Goal: Task Accomplishment & Management: Manage account settings

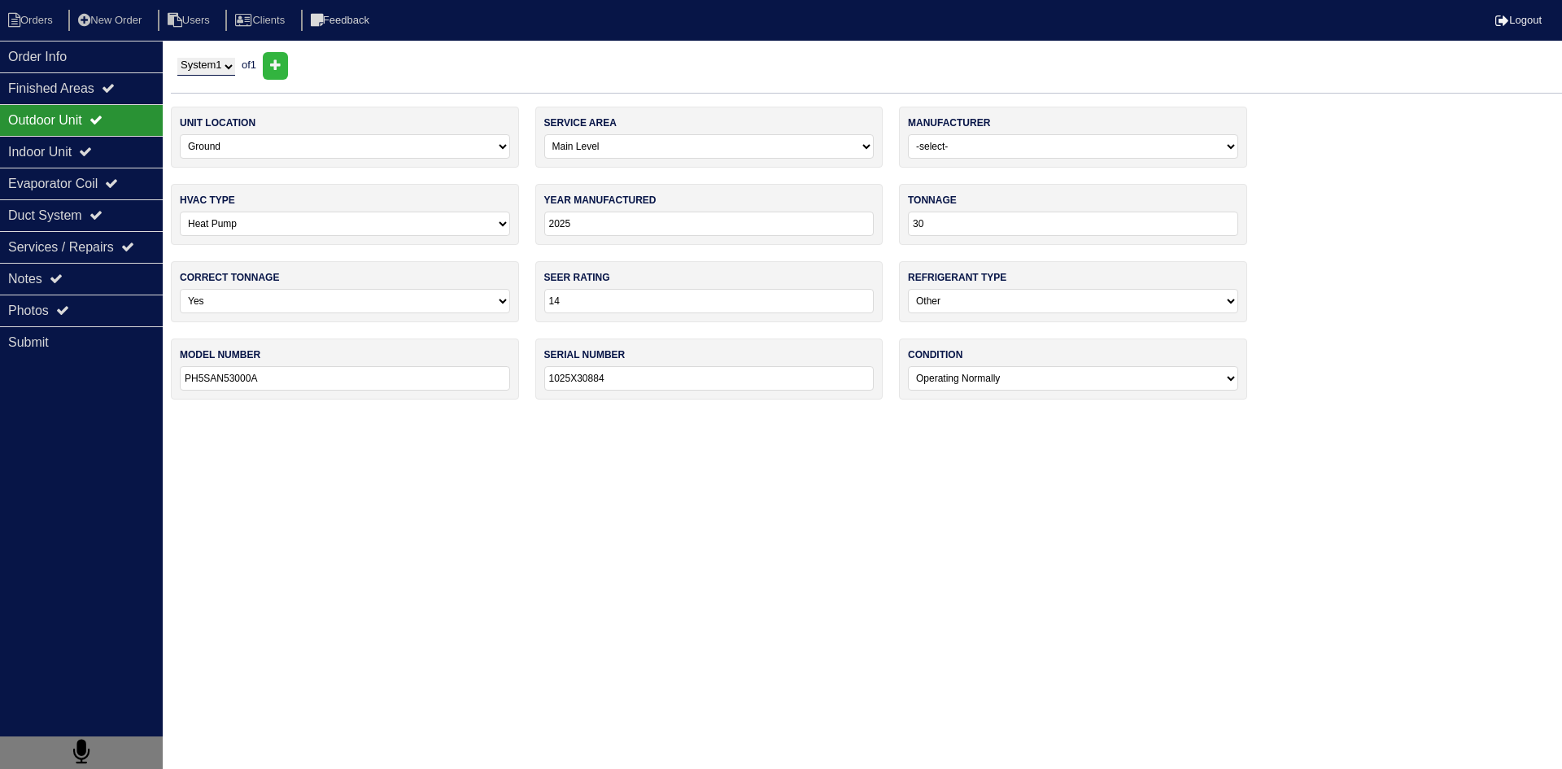
select select "0"
select select "[PERSON_NAME]"
select select "1"
select select "0"
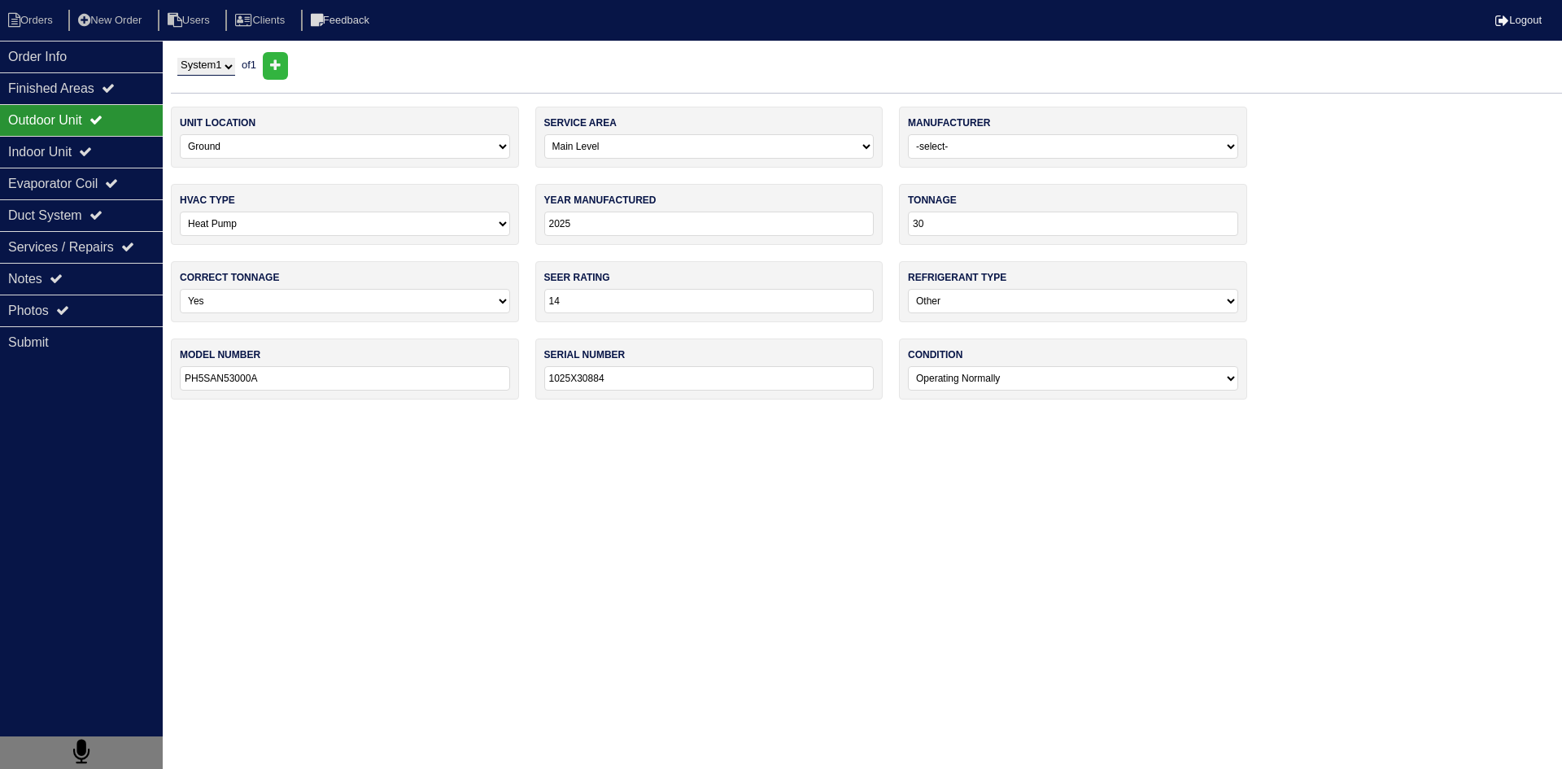
select select "2"
select select "0"
click at [44, 19] on li "Orders" at bounding box center [33, 21] width 66 height 22
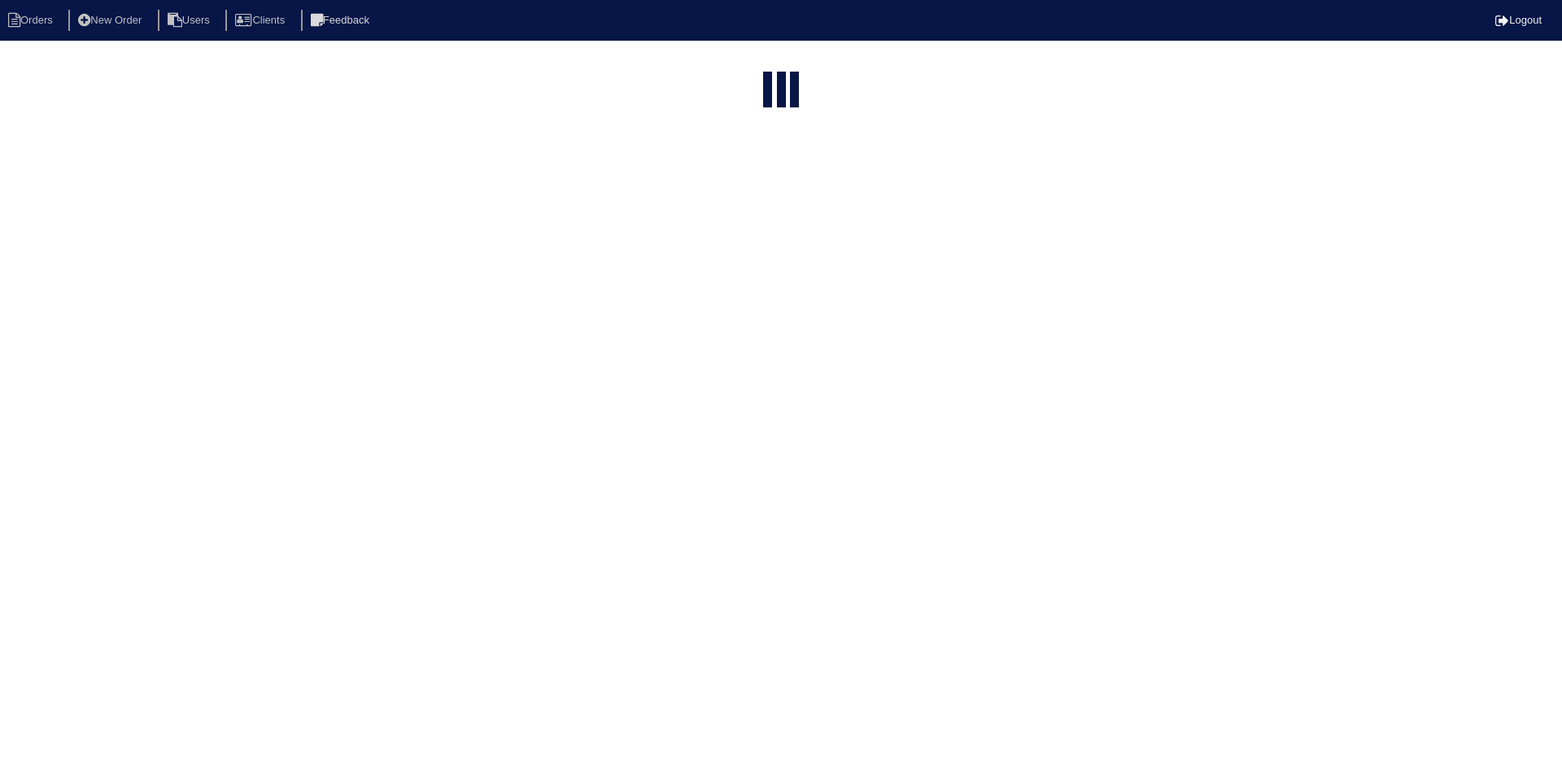
select select "15"
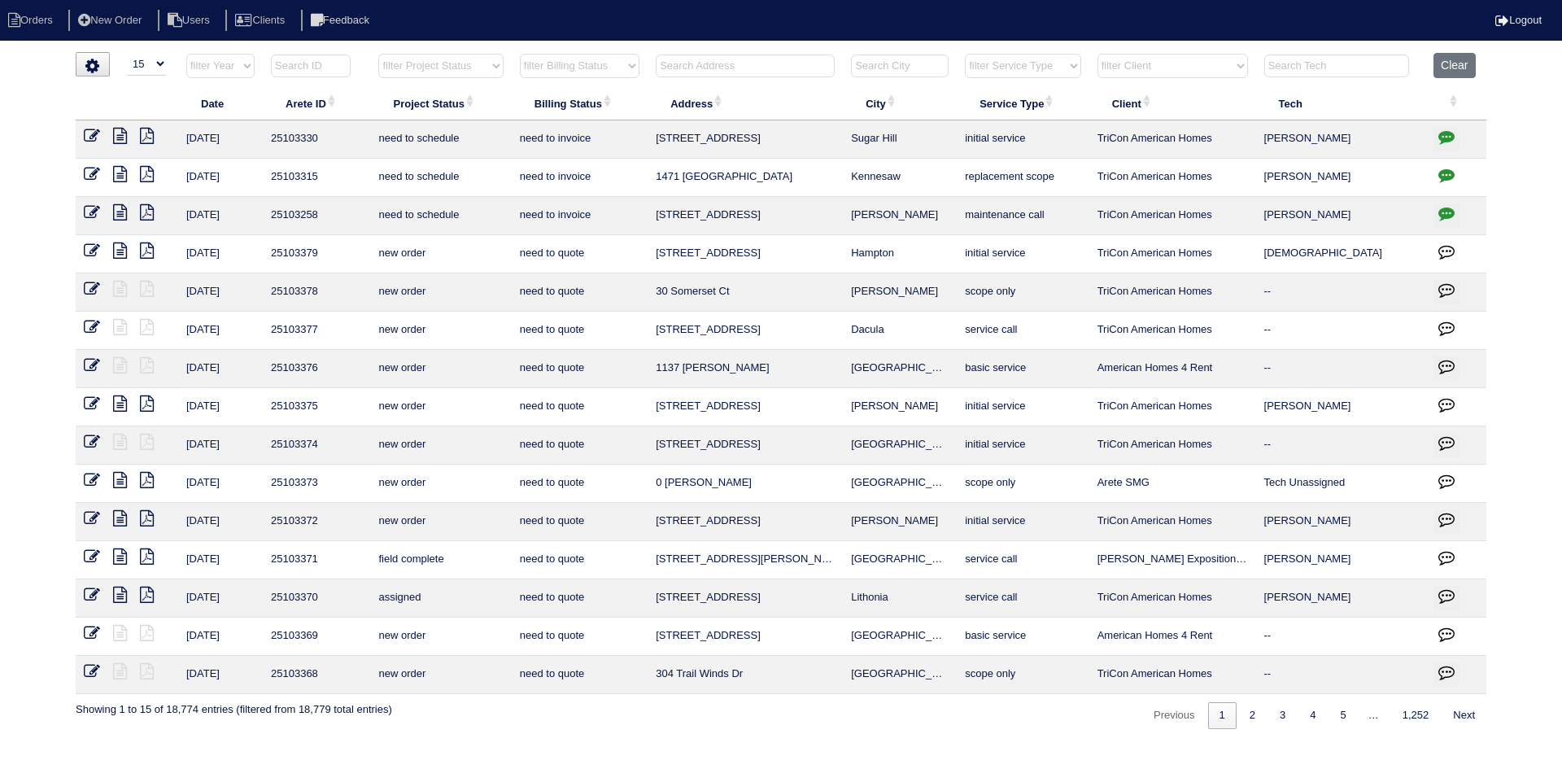
click at [740, 67] on input "text" at bounding box center [745, 66] width 179 height 23
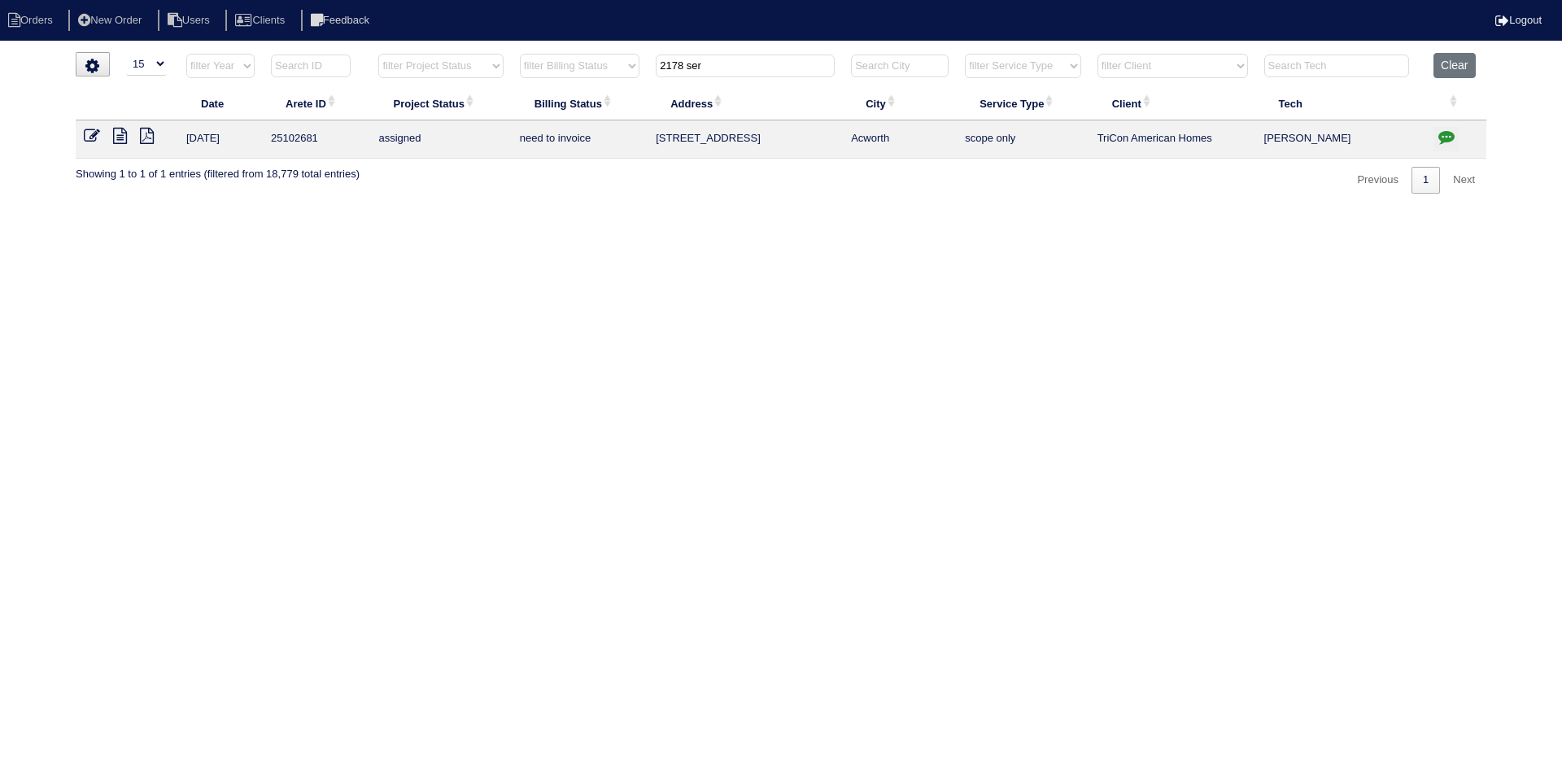
type input "2178 ser"
click at [121, 131] on icon at bounding box center [120, 136] width 14 height 16
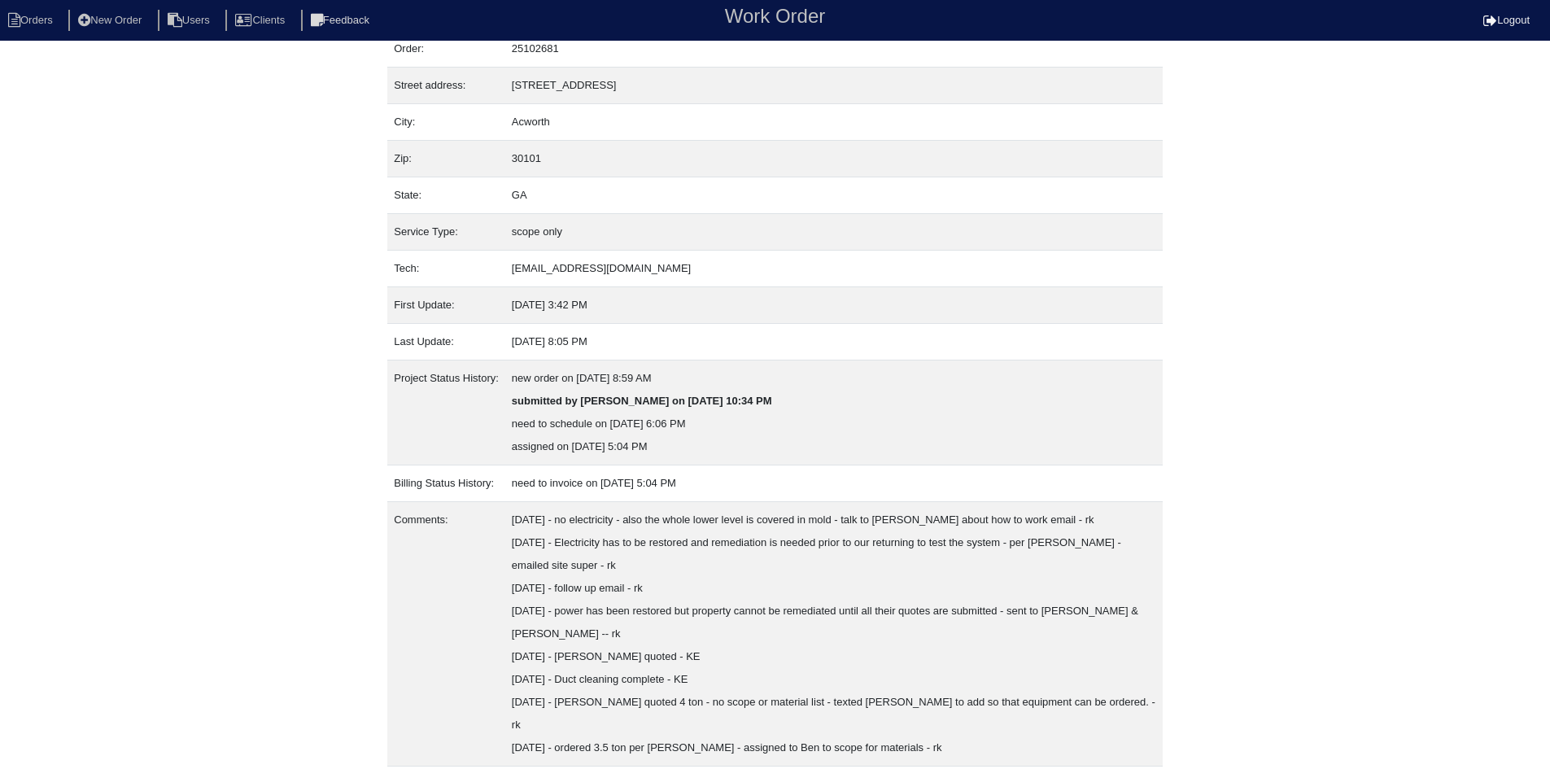
scroll to position [88, 0]
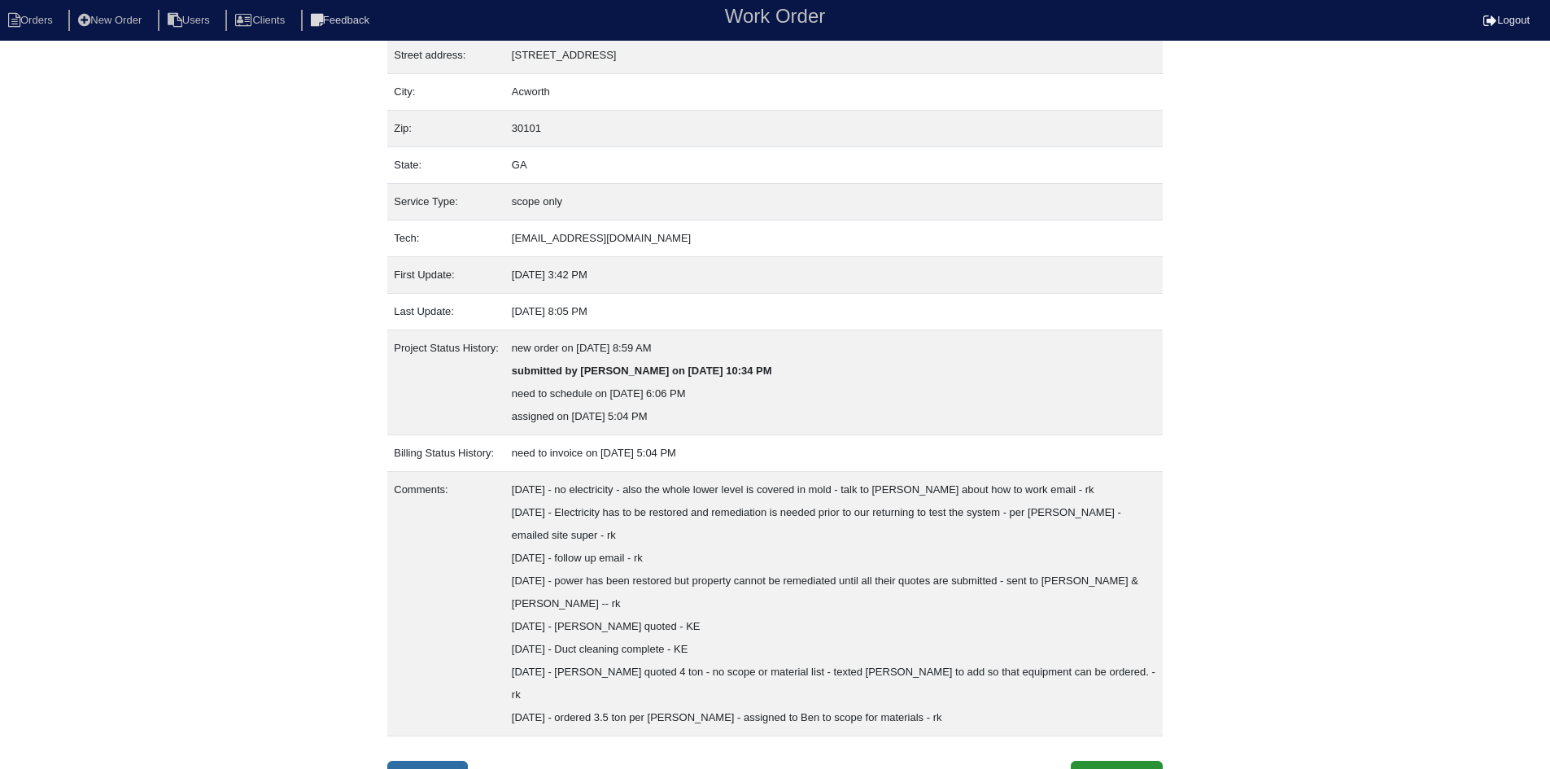
click at [456, 761] on link "Inspection" at bounding box center [427, 776] width 81 height 31
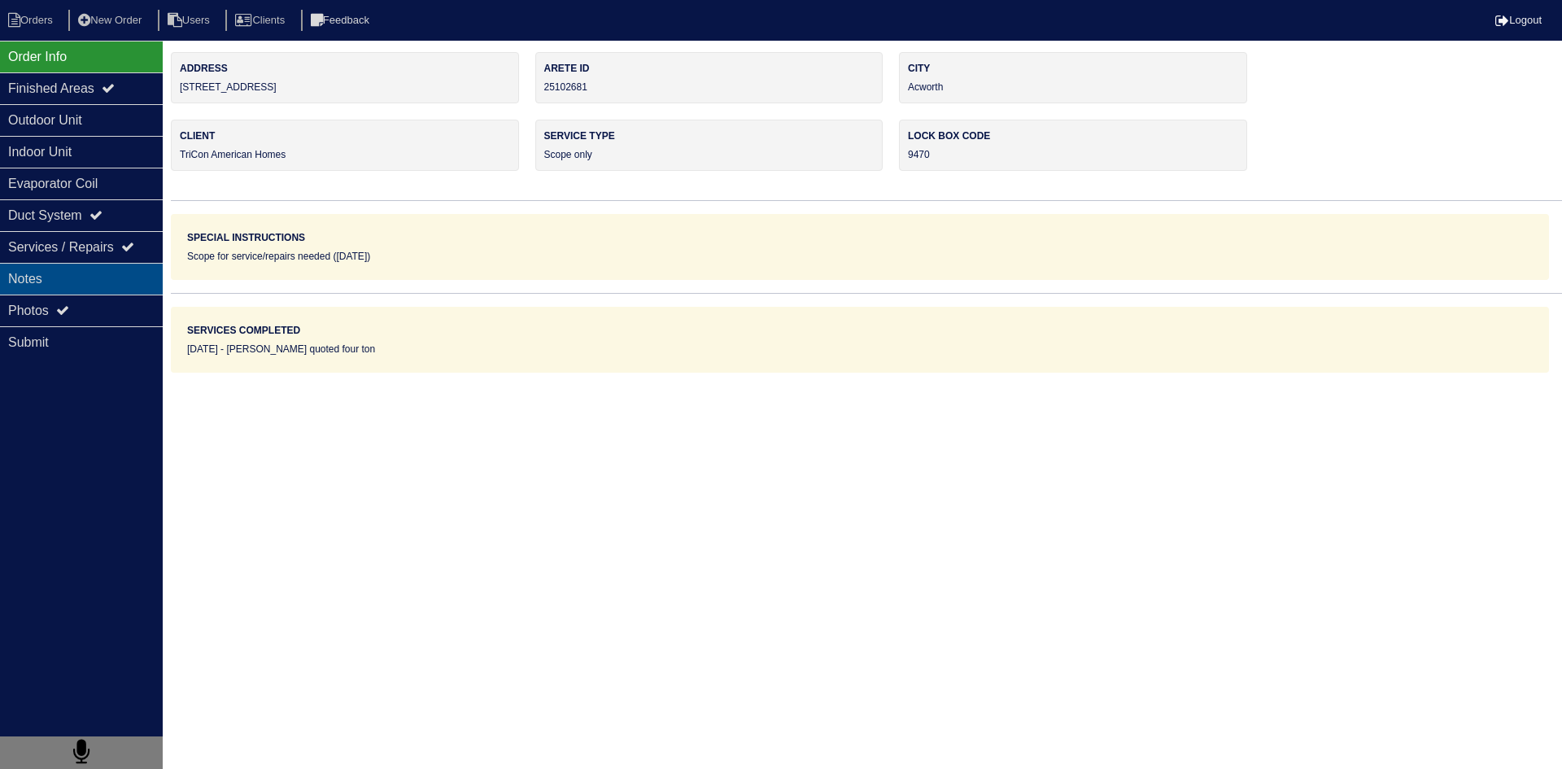
click at [133, 280] on div "Notes" at bounding box center [81, 279] width 163 height 32
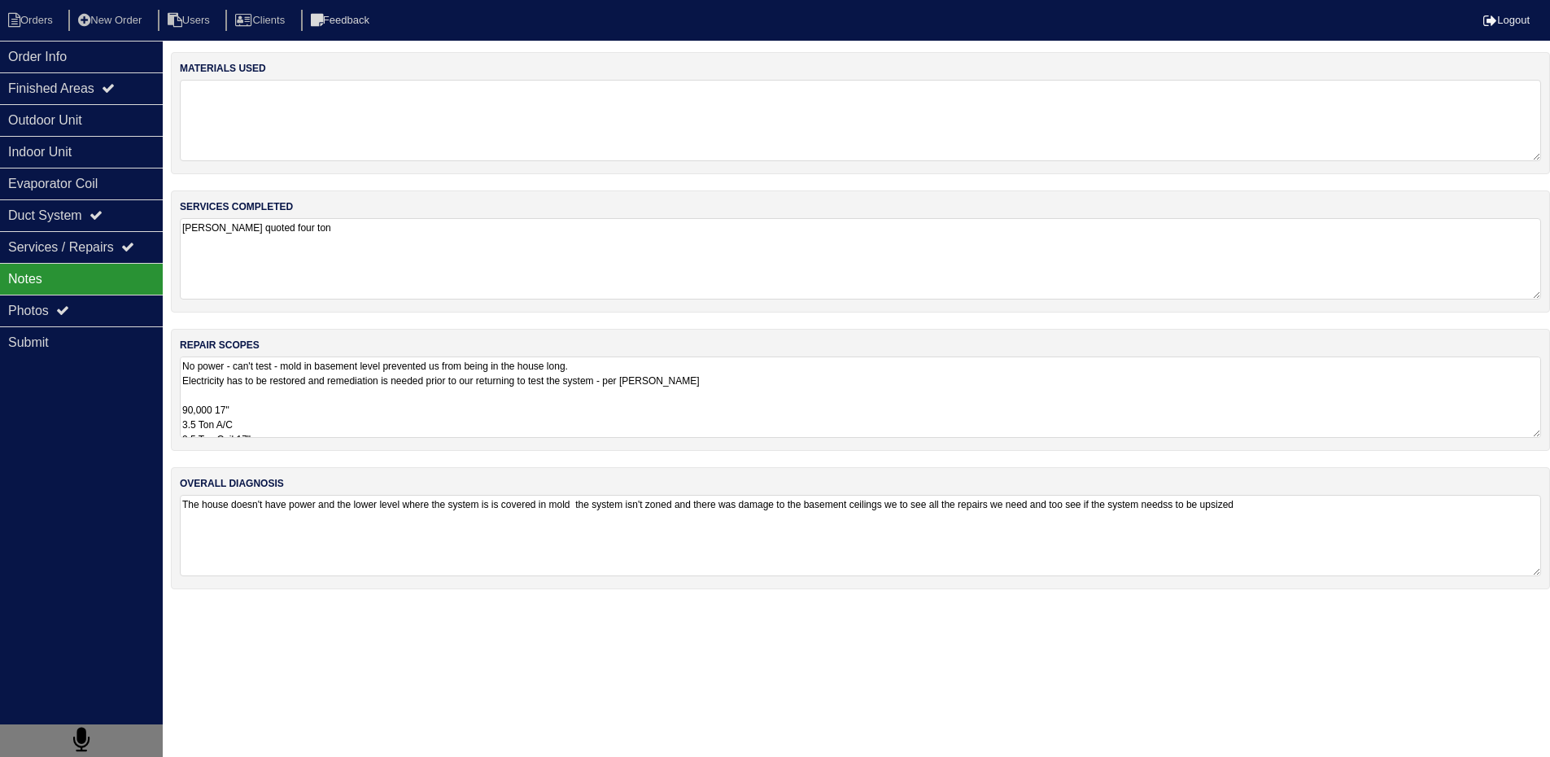
click at [233, 363] on textarea "No power - can't test - mold in basement level prevented us from being in the h…" at bounding box center [860, 396] width 1361 height 81
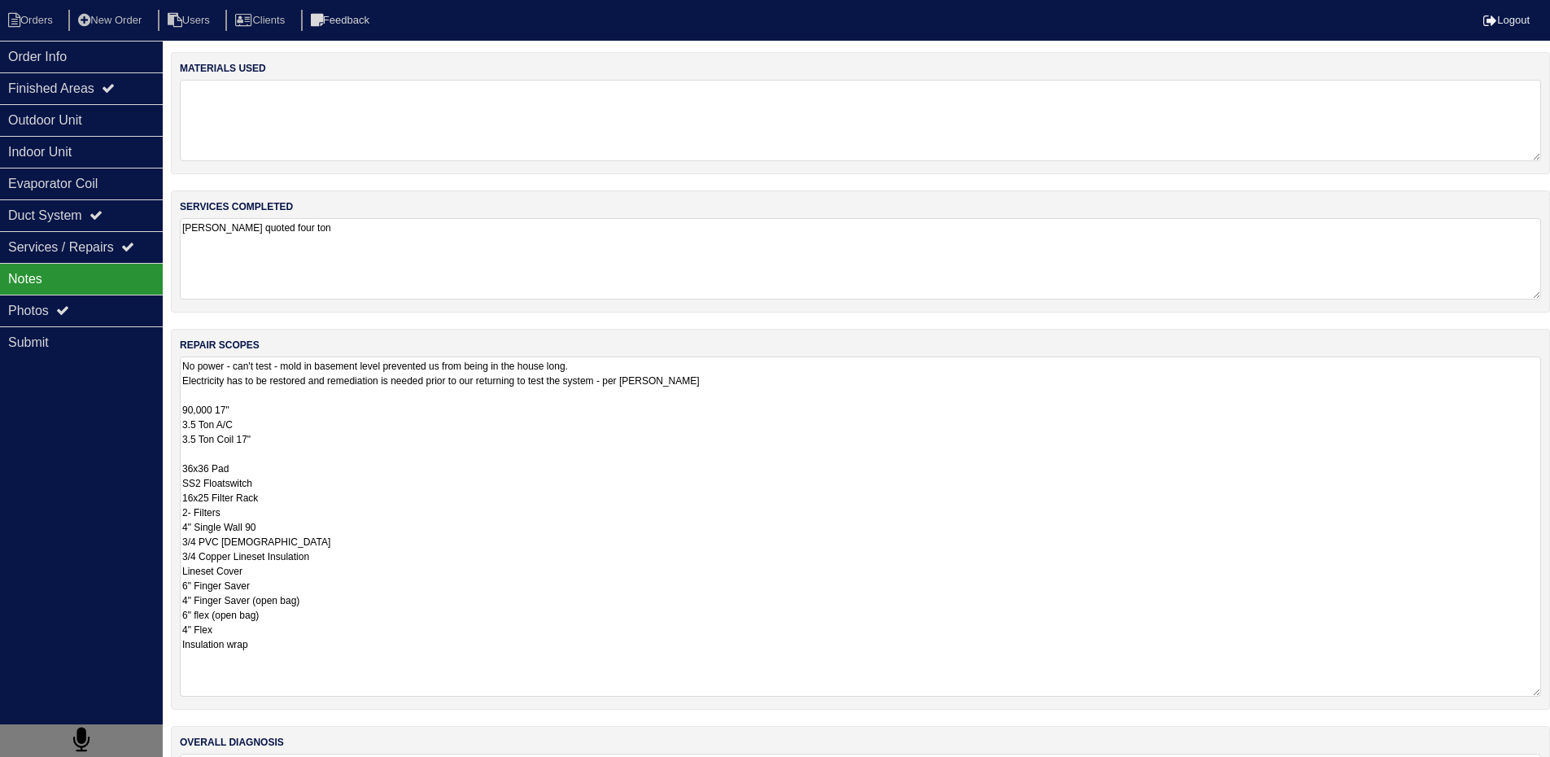
drag, startPoint x: 181, startPoint y: 412, endPoint x: 348, endPoint y: 667, distance: 304.4
click at [348, 667] on textarea "No power - can't test - mold in basement level prevented us from being in the h…" at bounding box center [860, 526] width 1361 height 340
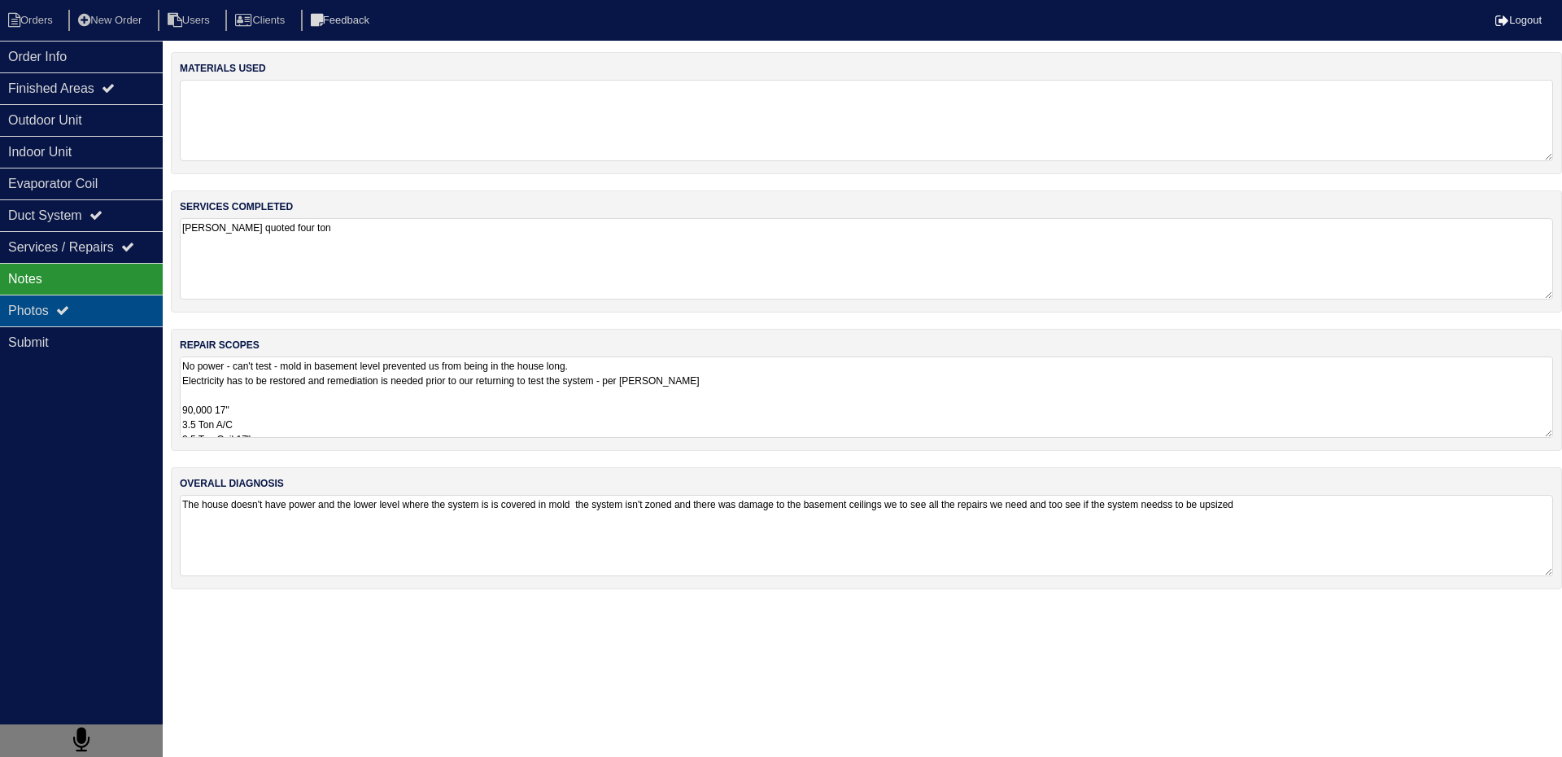
click at [89, 316] on div "Photos" at bounding box center [81, 311] width 163 height 32
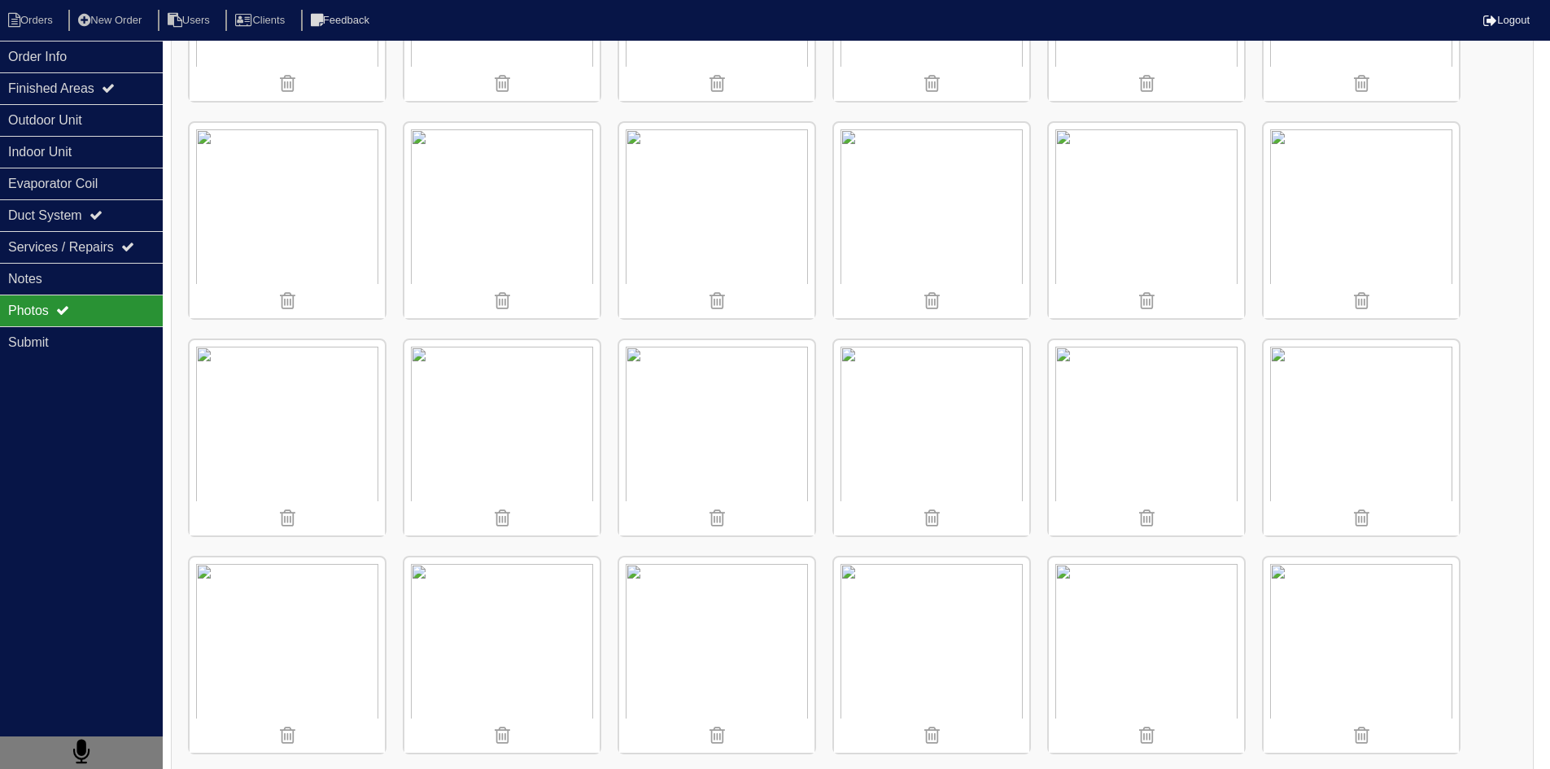
scroll to position [1006, 0]
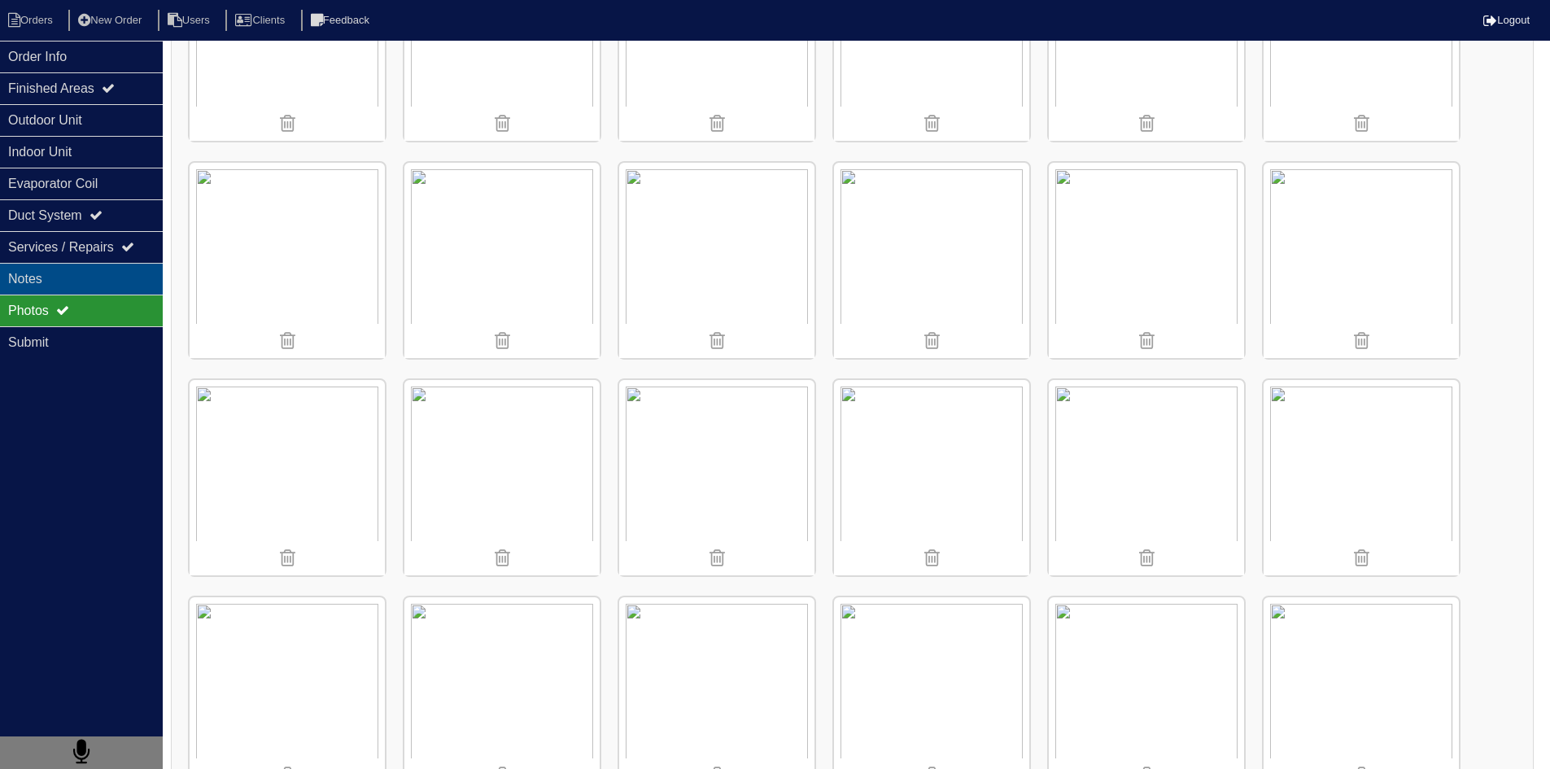
click at [83, 284] on div "Notes" at bounding box center [81, 279] width 163 height 32
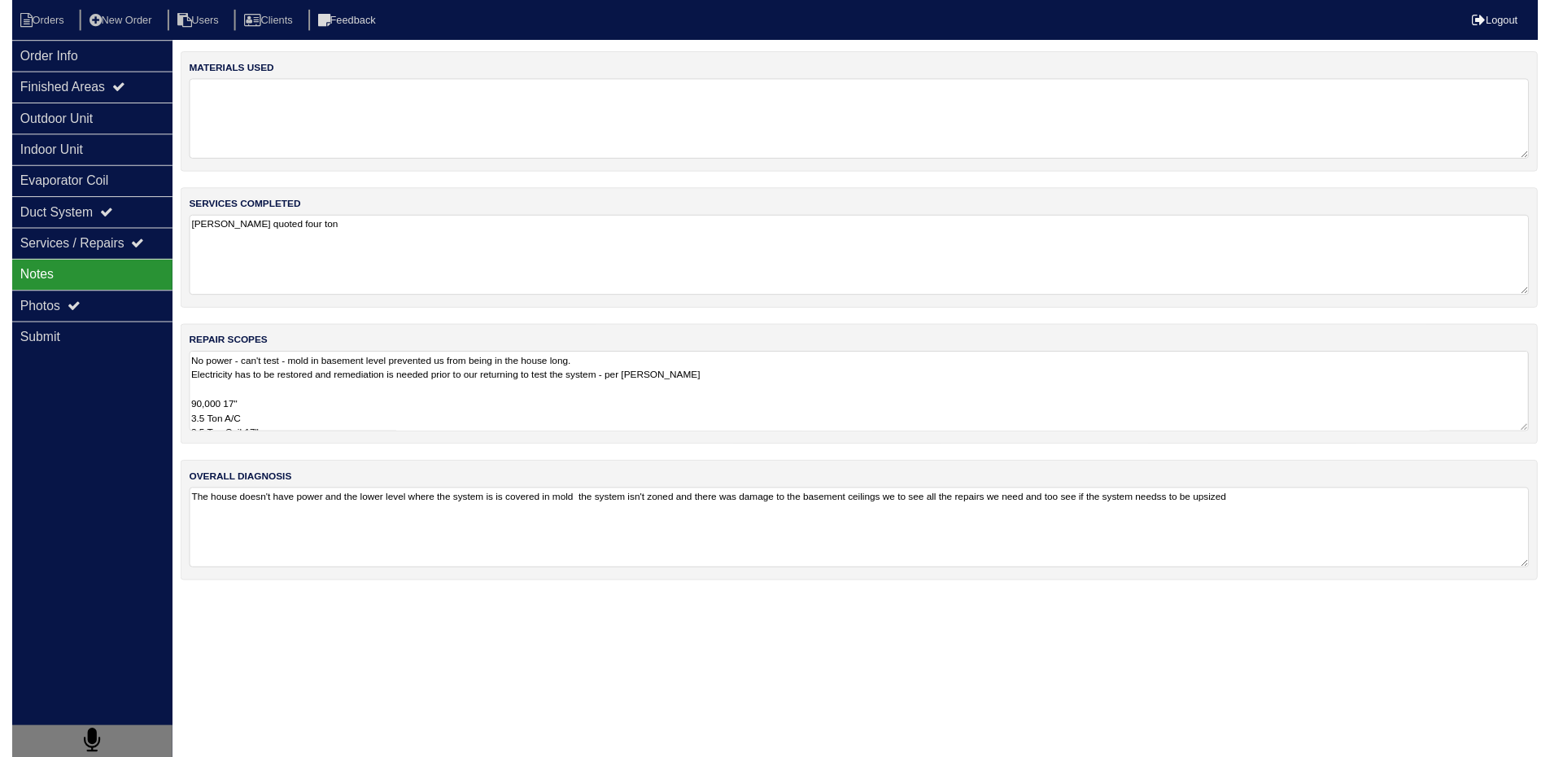
scroll to position [0, 0]
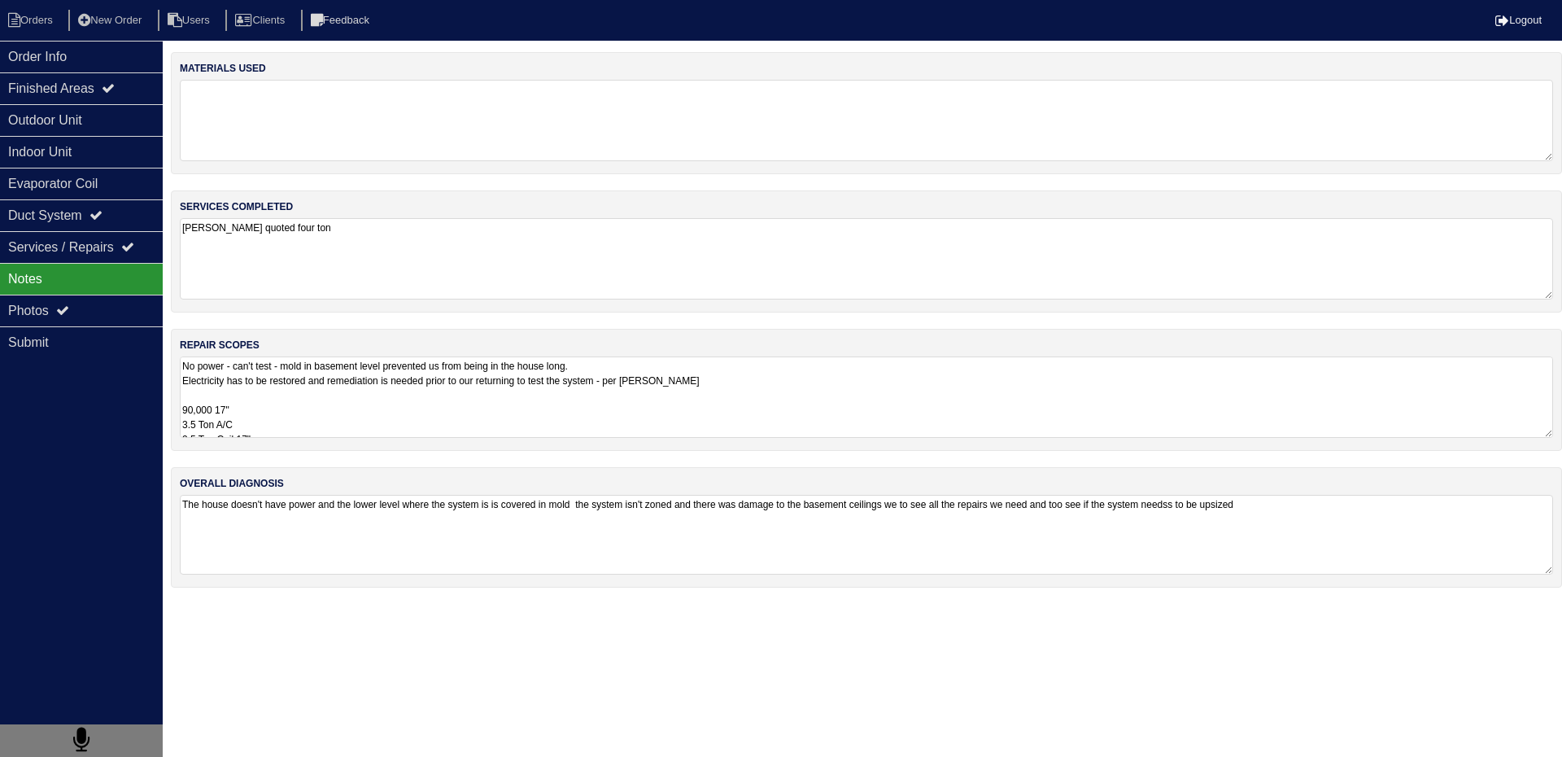
click at [442, 508] on textarea "The house doesn't have power and the lower level where the system is is covered…" at bounding box center [866, 535] width 1373 height 80
click at [507, 415] on textarea "No power - can't test - mold in basement level prevented us from being in the h…" at bounding box center [860, 396] width 1361 height 81
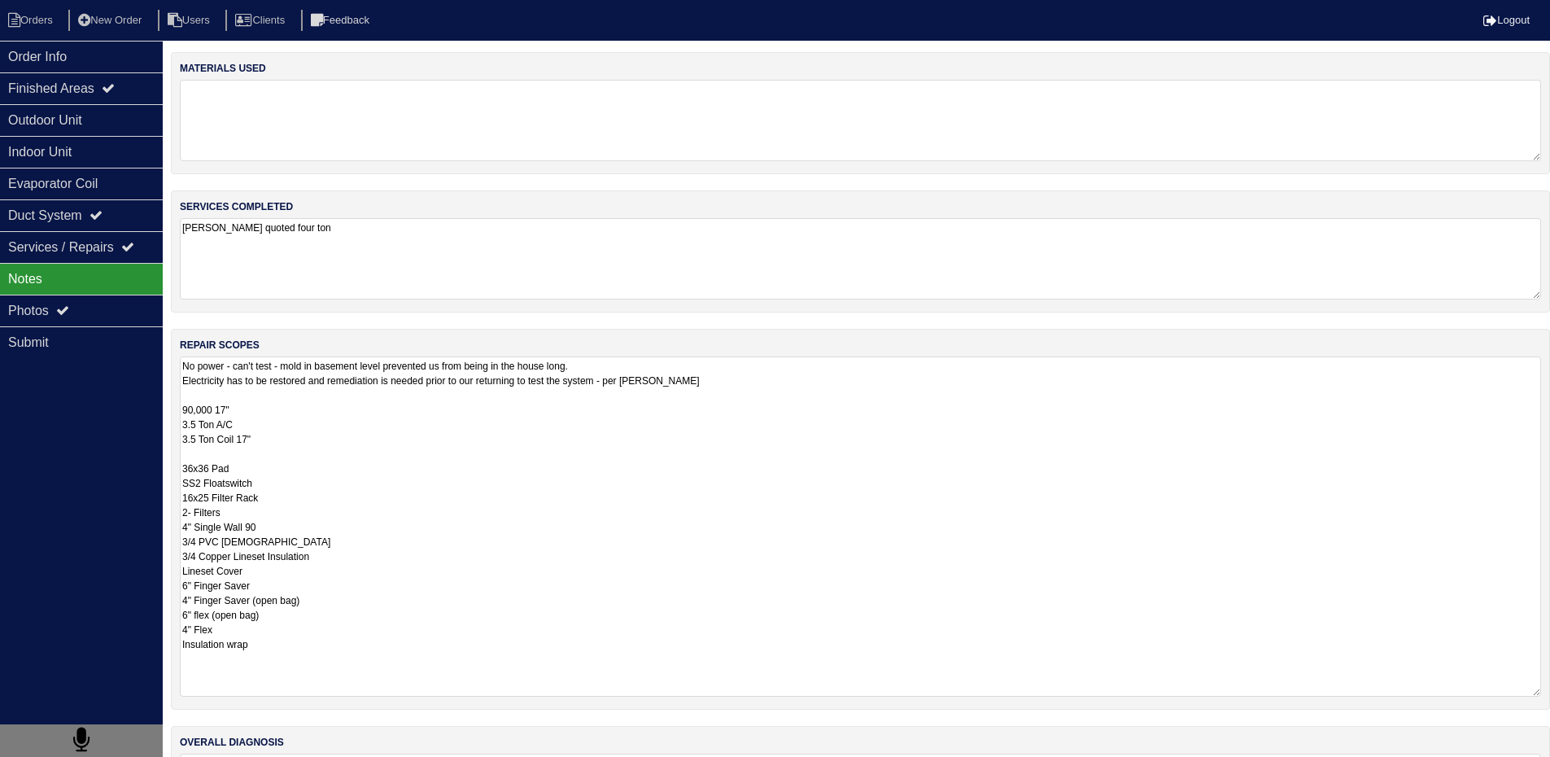
drag, startPoint x: 181, startPoint y: 412, endPoint x: 289, endPoint y: 647, distance: 257.7
click at [289, 647] on textarea "No power - can't test - mold in basement level prevented us from being in the h…" at bounding box center [860, 526] width 1361 height 340
click at [42, 19] on li "Orders" at bounding box center [33, 21] width 66 height 22
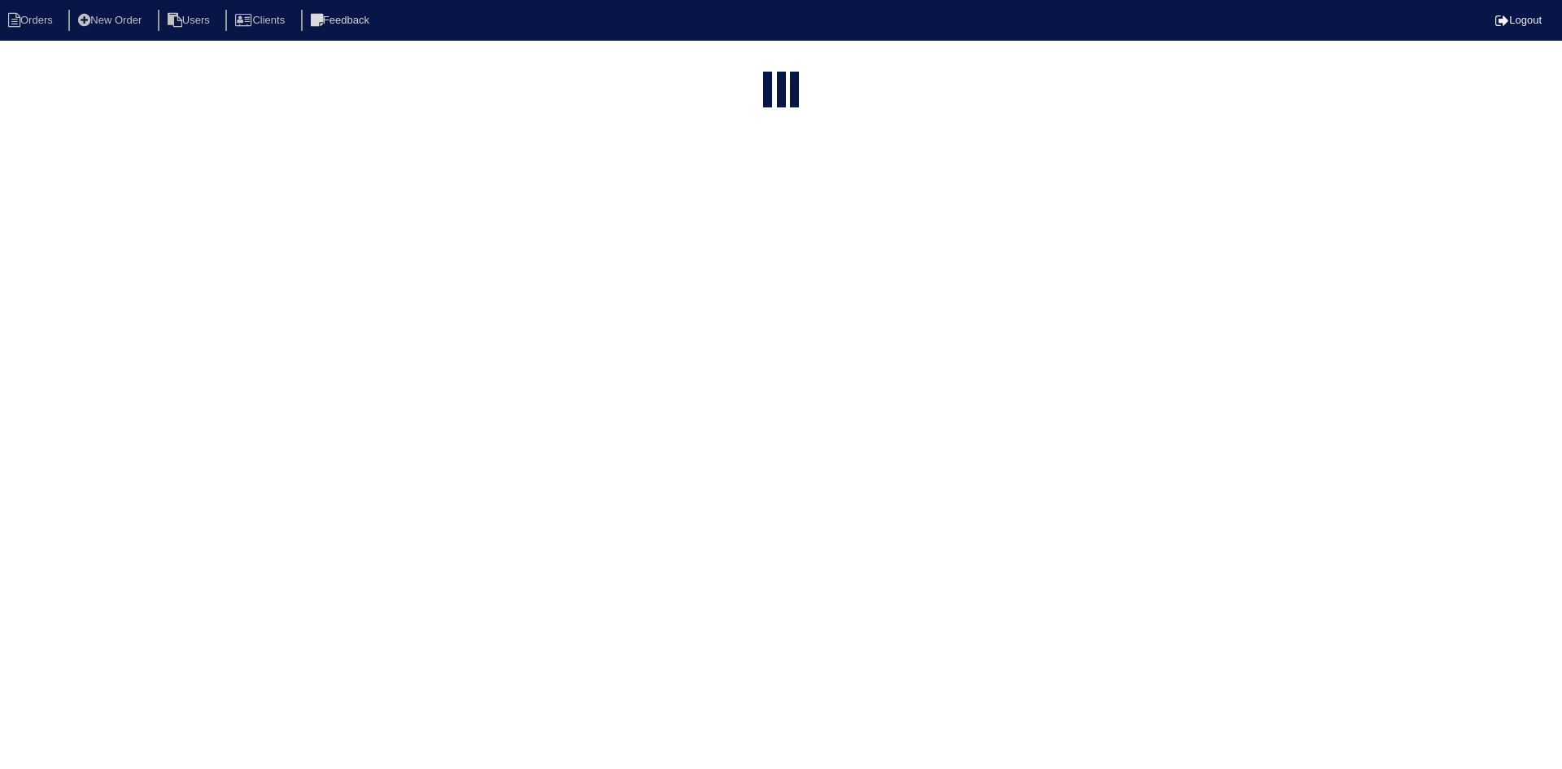
select select "15"
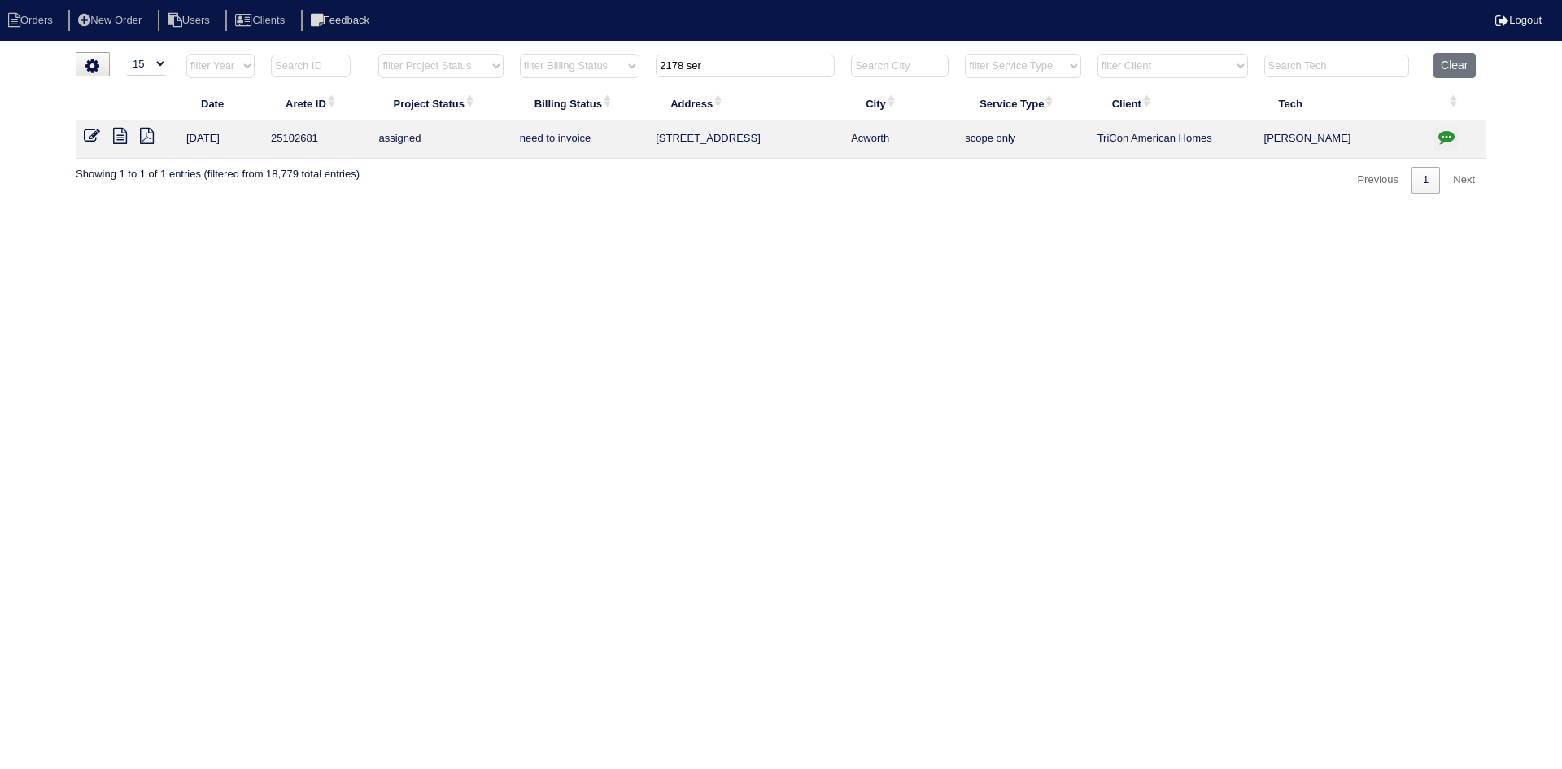
drag, startPoint x: 775, startPoint y: 68, endPoint x: 635, endPoint y: 64, distance: 140.0
click at [635, 64] on tr "filter Year -- Any Year -- 2025 2024 2023 2022 2021 2020 2019 filter Project St…" at bounding box center [781, 69] width 1411 height 33
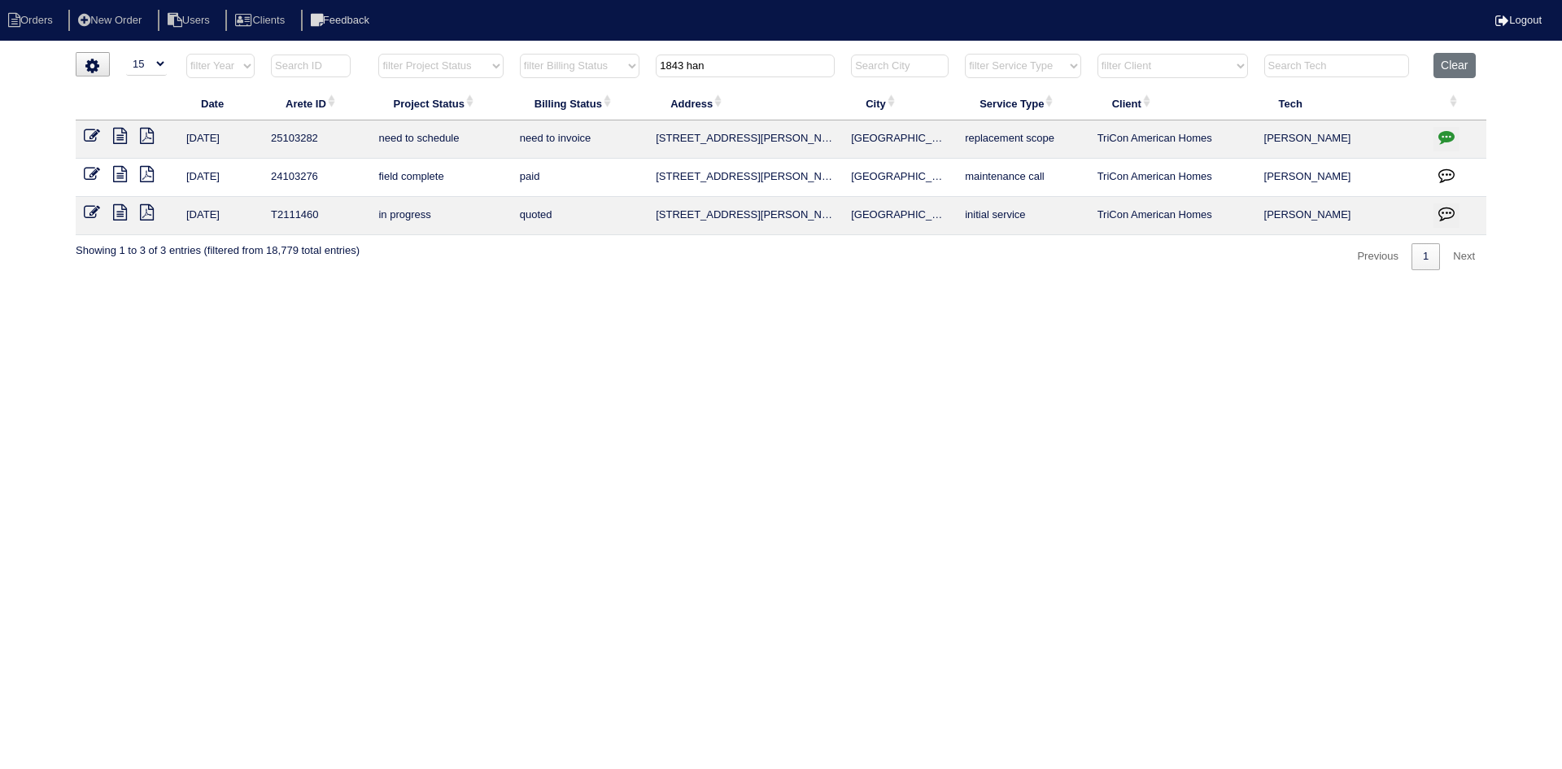
type input "1843 han"
click at [118, 133] on icon at bounding box center [120, 136] width 14 height 16
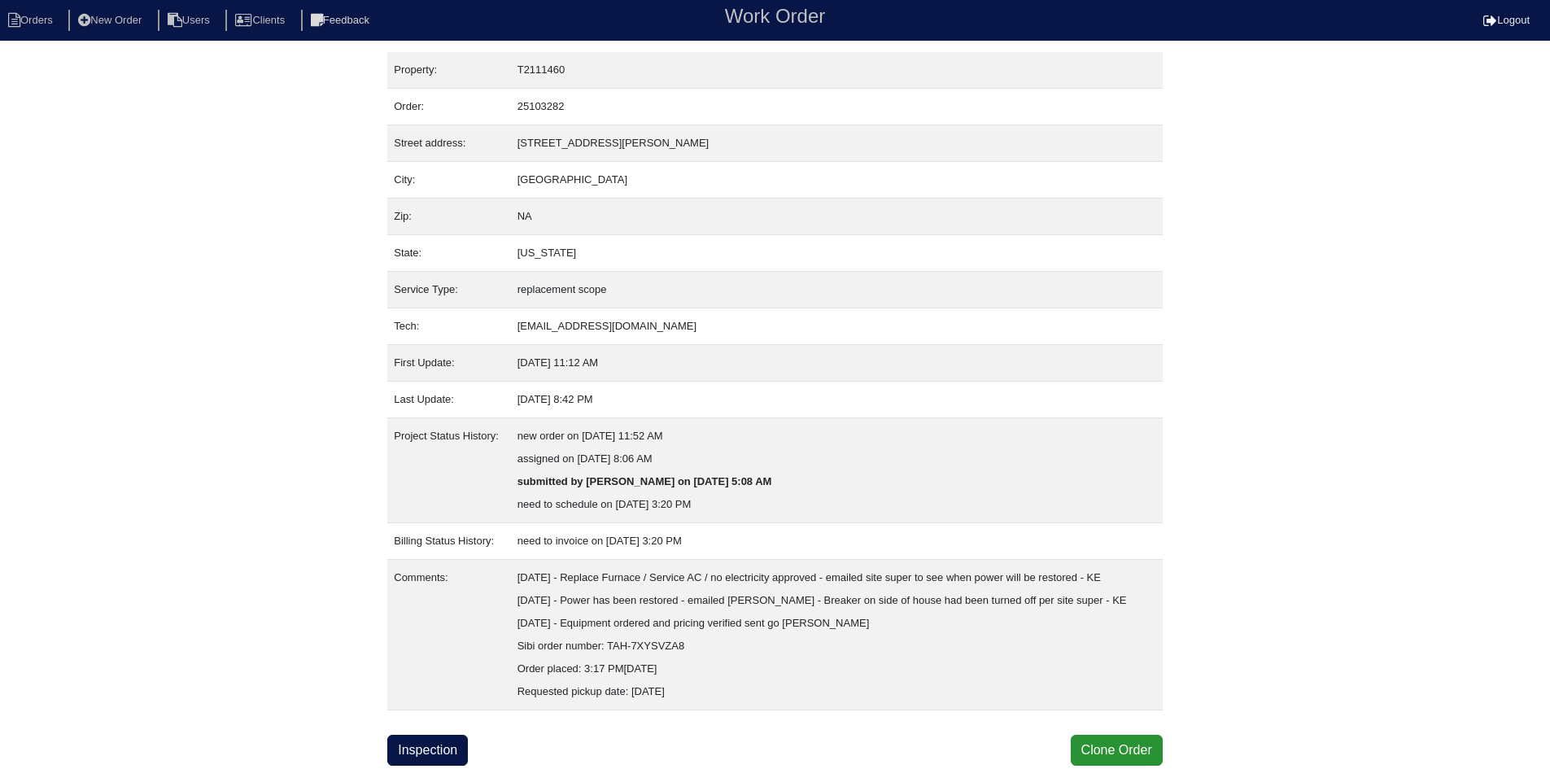
scroll to position [42, 0]
click at [416, 757] on link "Inspection" at bounding box center [427, 750] width 81 height 31
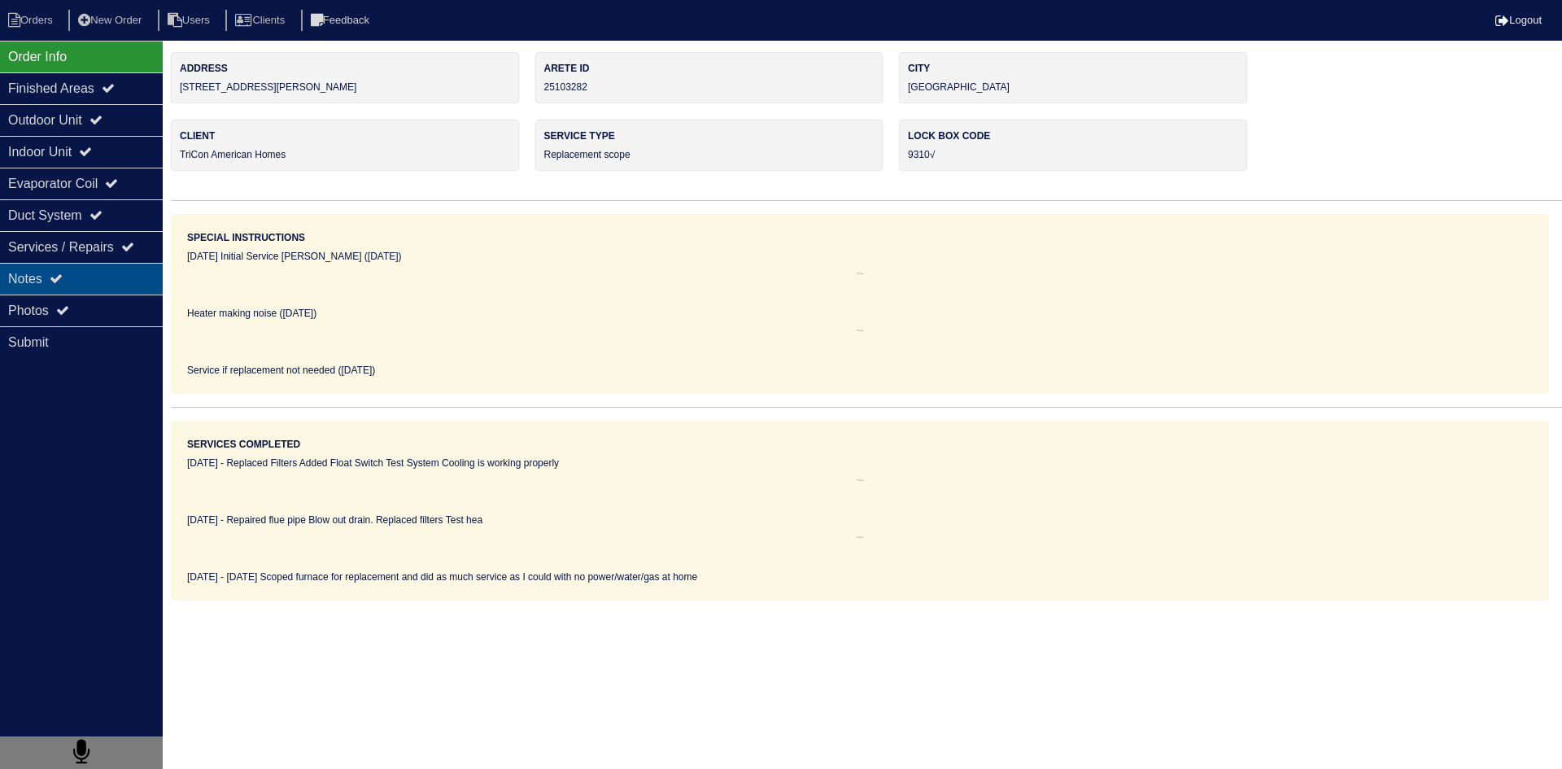
click at [120, 284] on div "Notes" at bounding box center [81, 279] width 163 height 32
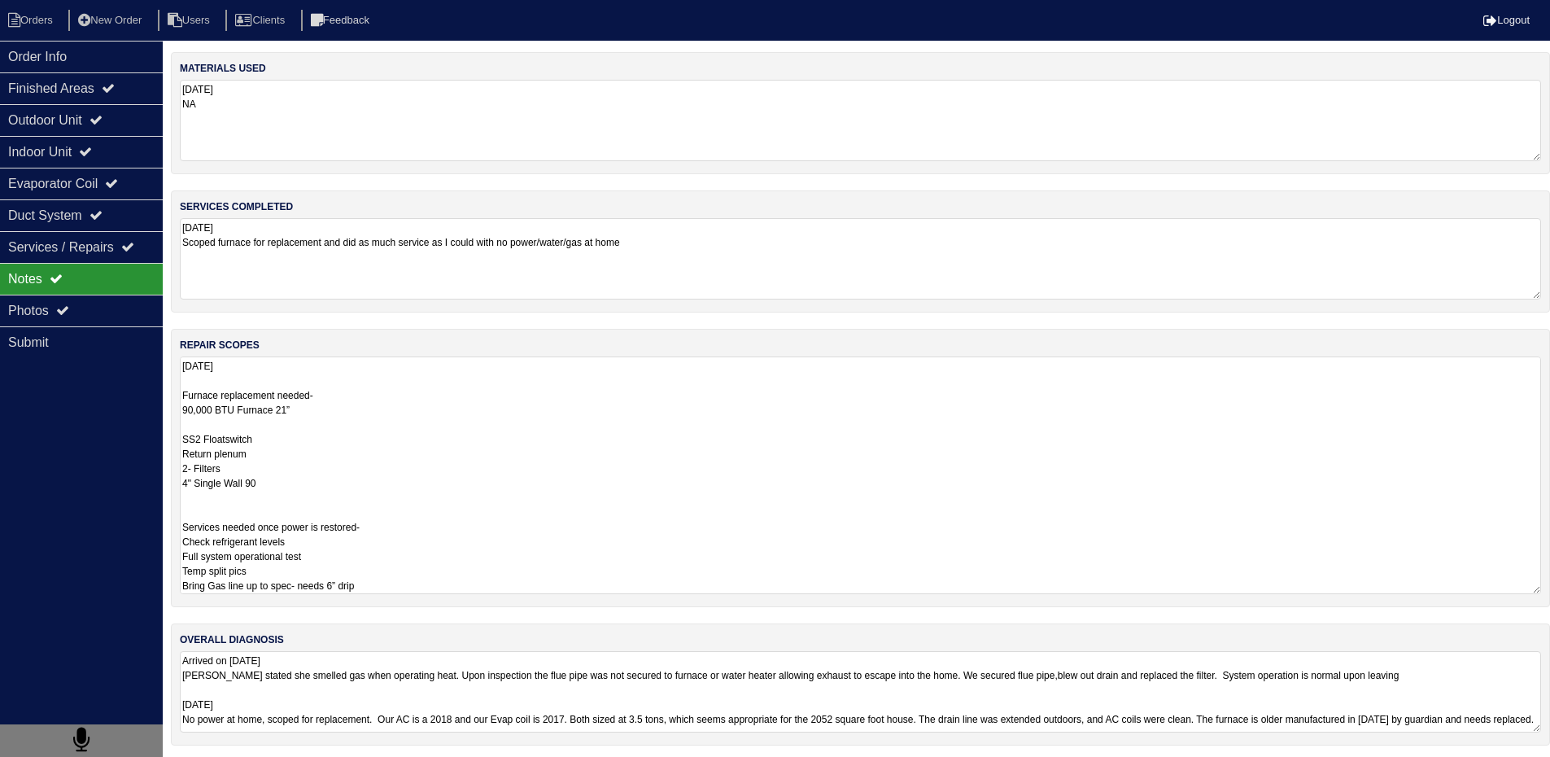
click at [312, 397] on textarea "9.8.25 Furnace replacement needed- 90,000 BTU Furnace 21” SS2 Floatswitch Retur…" at bounding box center [860, 475] width 1361 height 238
drag, startPoint x: 185, startPoint y: 395, endPoint x: 408, endPoint y: 611, distance: 310.1
click at [408, 604] on div "repair scopes 9.8.25 Furnace replacement needed- 90,000 BTU Furnace 21” SS2 Flo…" at bounding box center [860, 468] width 1379 height 278
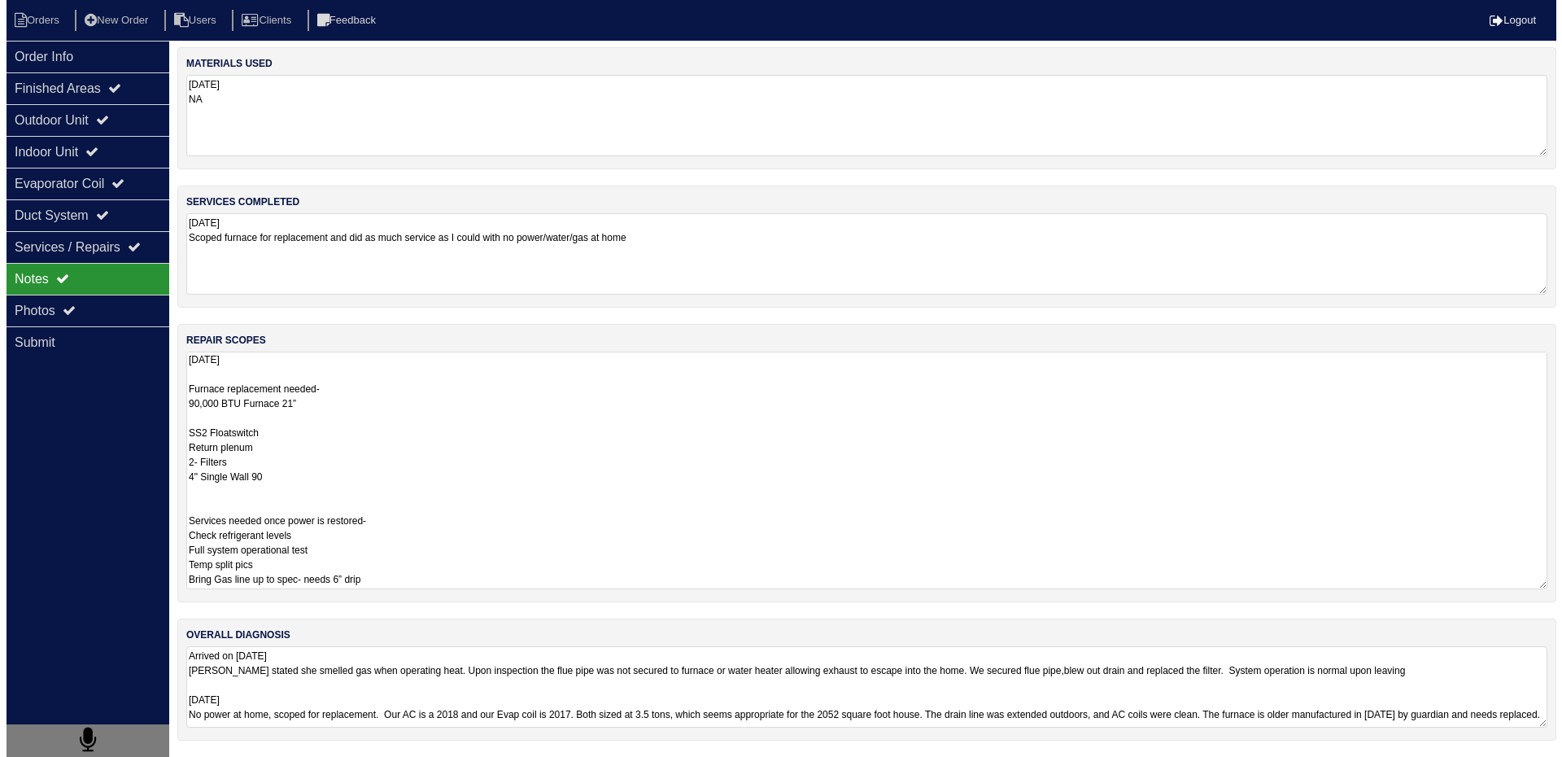
scroll to position [0, 0]
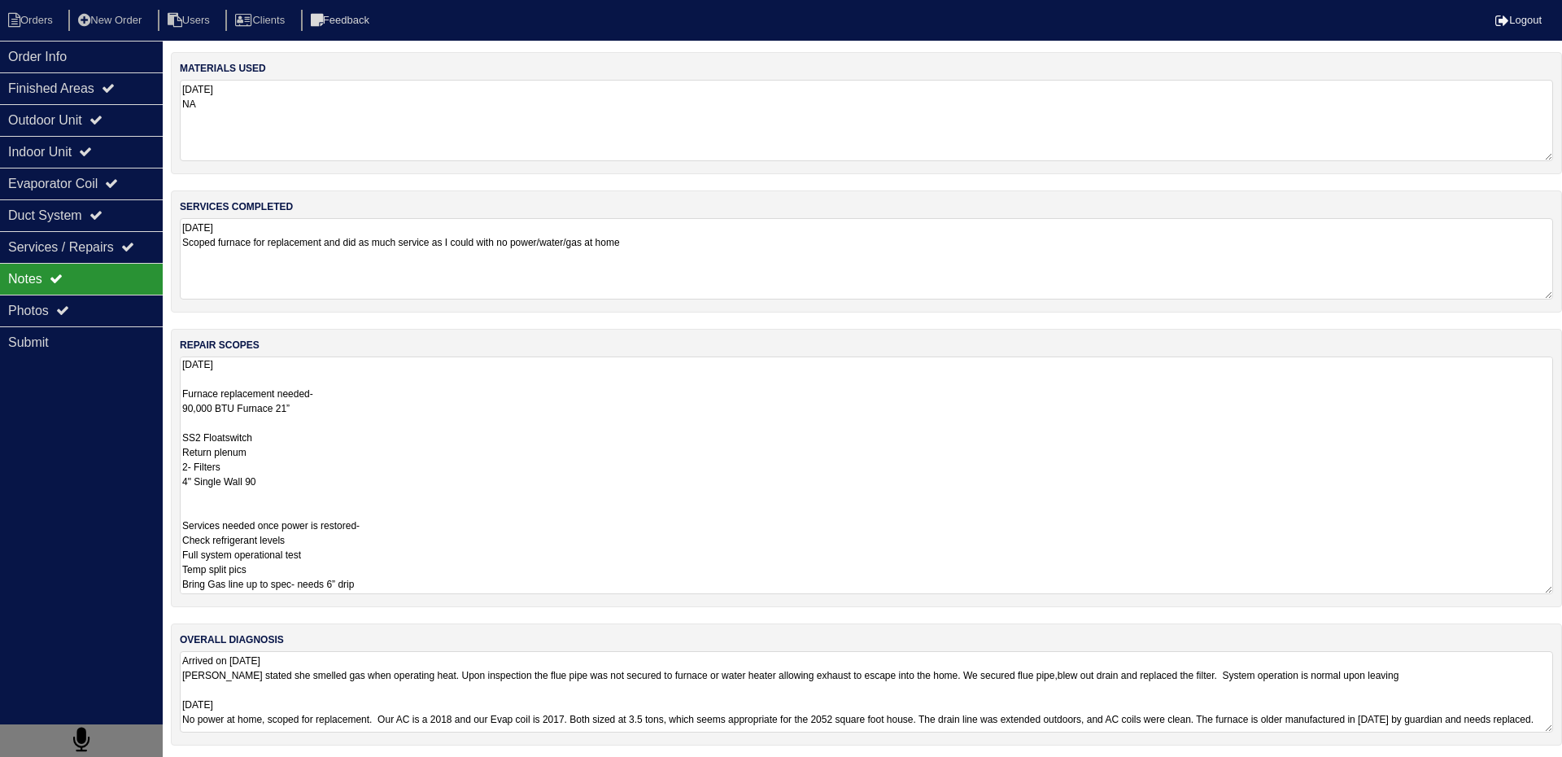
click at [714, 692] on html "Orders New Order Users Clients Feedback Logout Orders New Order Users Clients M…" at bounding box center [781, 381] width 1562 height 762
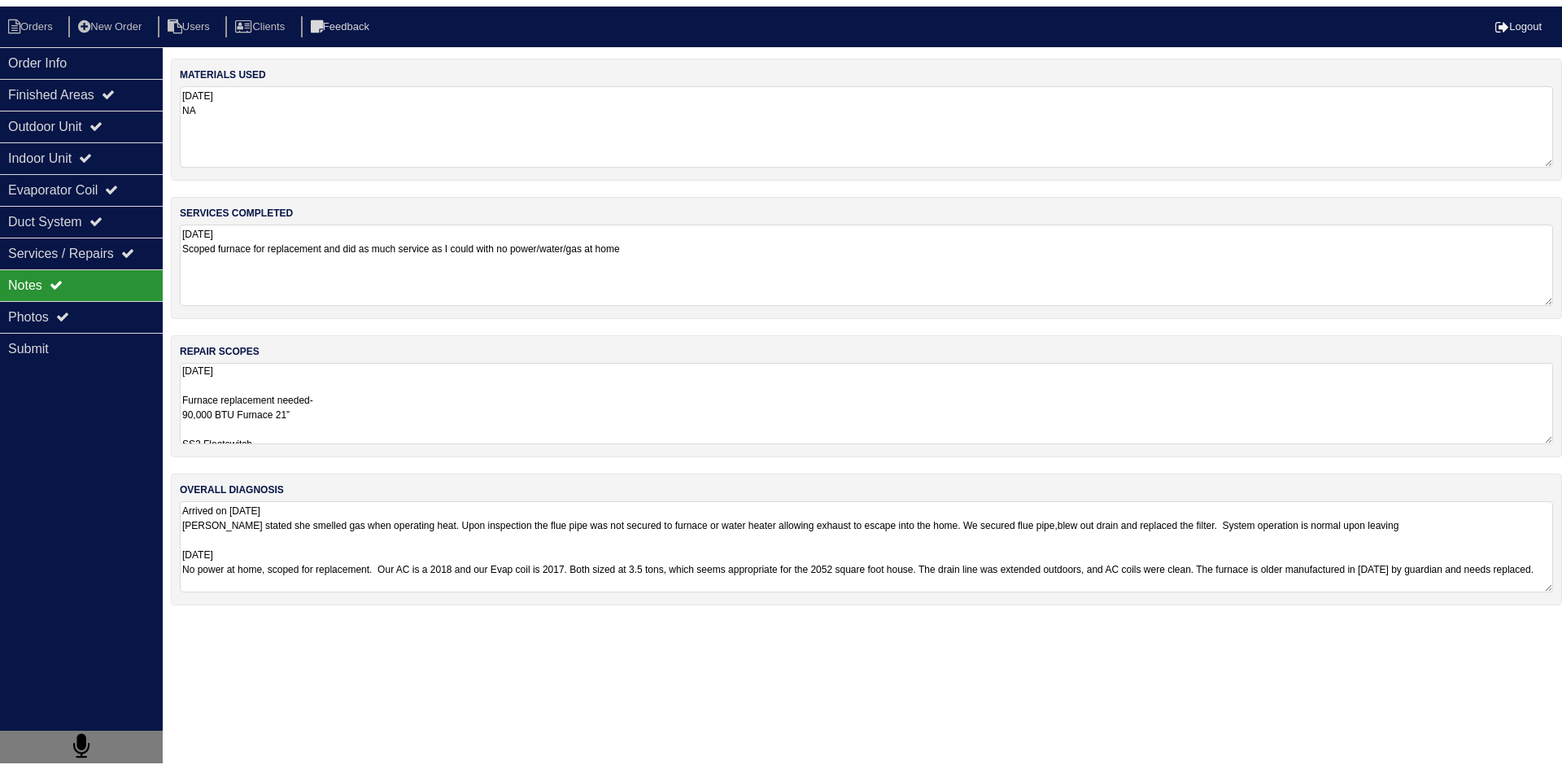
scroll to position [2, 0]
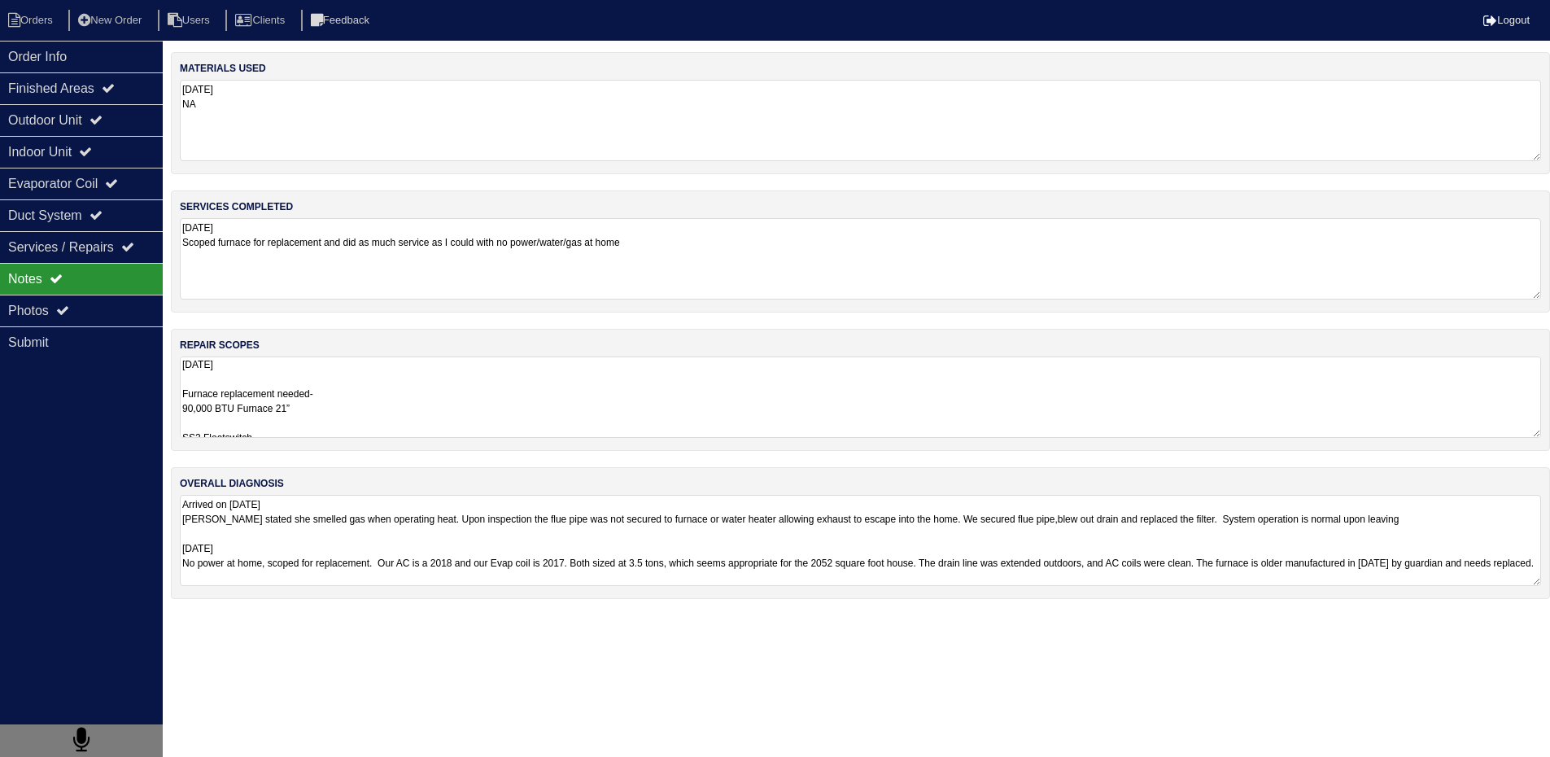
click at [565, 412] on textarea "9.8.25 Furnace replacement needed- 90,000 BTU Furnace 21” SS2 Floatswitch Retur…" at bounding box center [860, 396] width 1361 height 81
click at [62, 7] on nav "Orders New Order Users Clients Feedback Logout" at bounding box center [781, 20] width 1562 height 41
click at [54, 27] on li "Orders" at bounding box center [33, 21] width 66 height 22
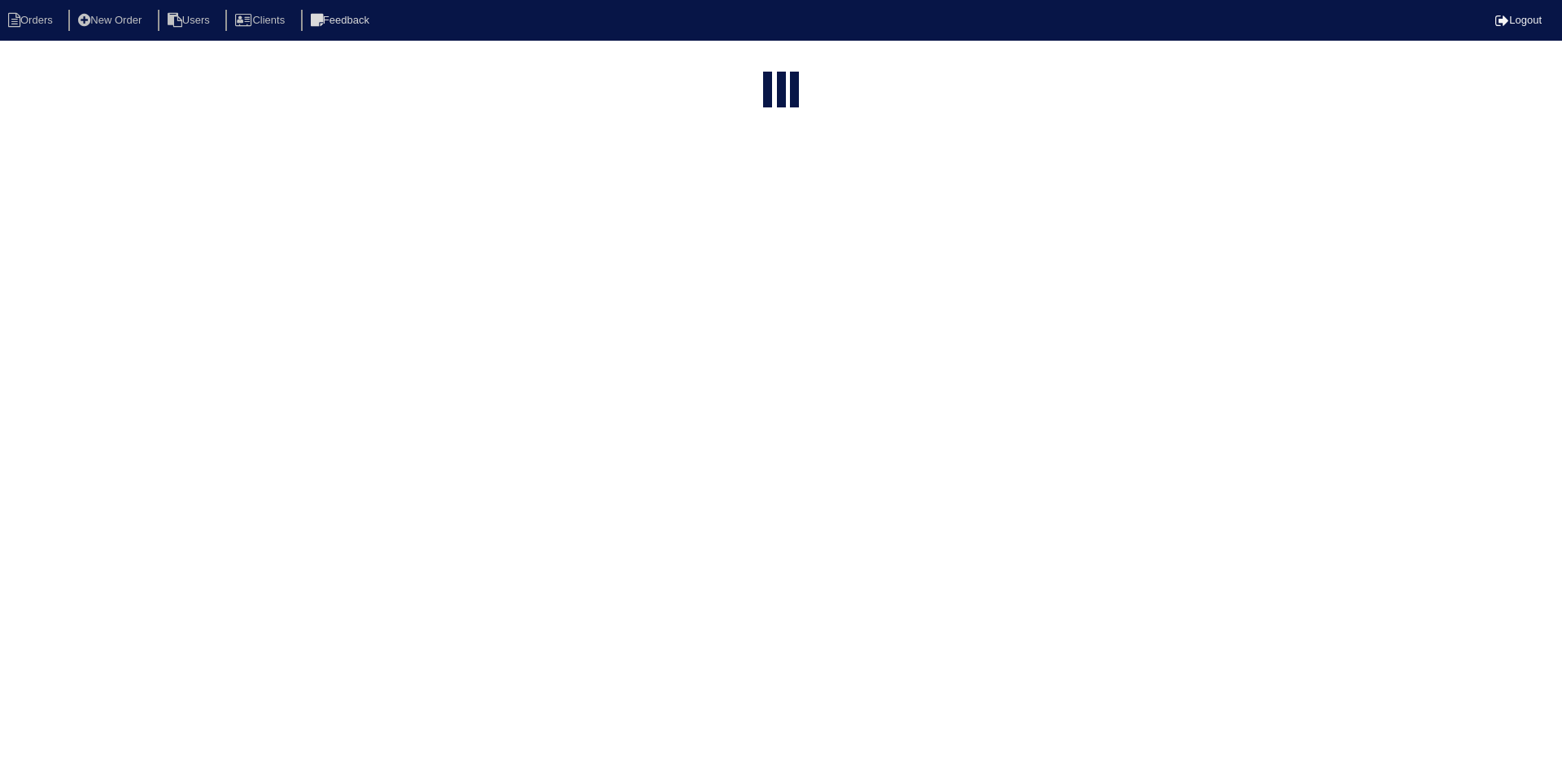
select select "15"
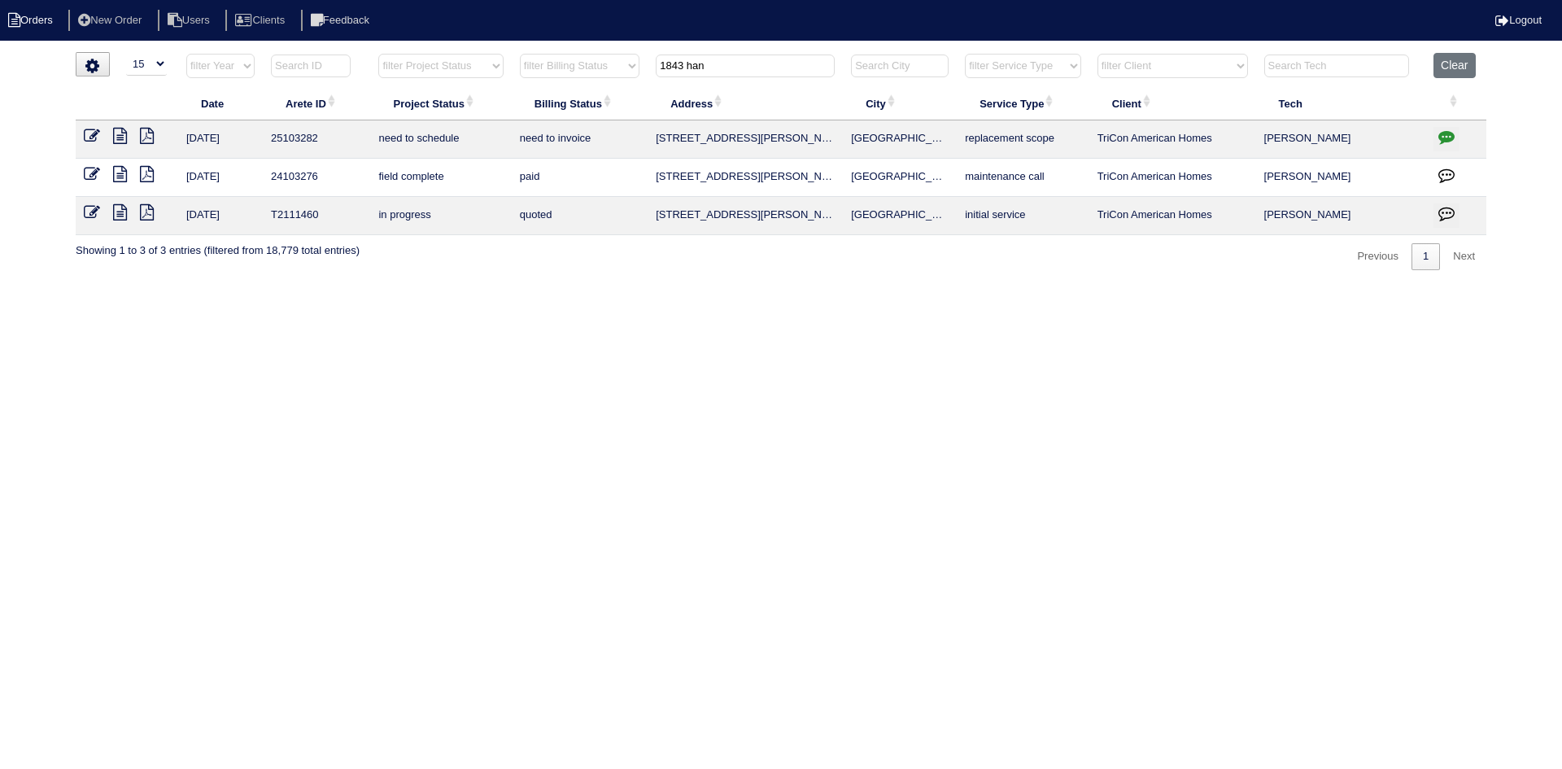
click at [61, 20] on li "Orders" at bounding box center [33, 21] width 66 height 22
select select "15"
drag, startPoint x: 742, startPoint y: 69, endPoint x: 393, endPoint y: 68, distance: 349.0
click at [391, 69] on tr "filter Year -- Any Year -- 2025 2024 2023 2022 2021 2020 2019 filter Project St…" at bounding box center [781, 69] width 1411 height 33
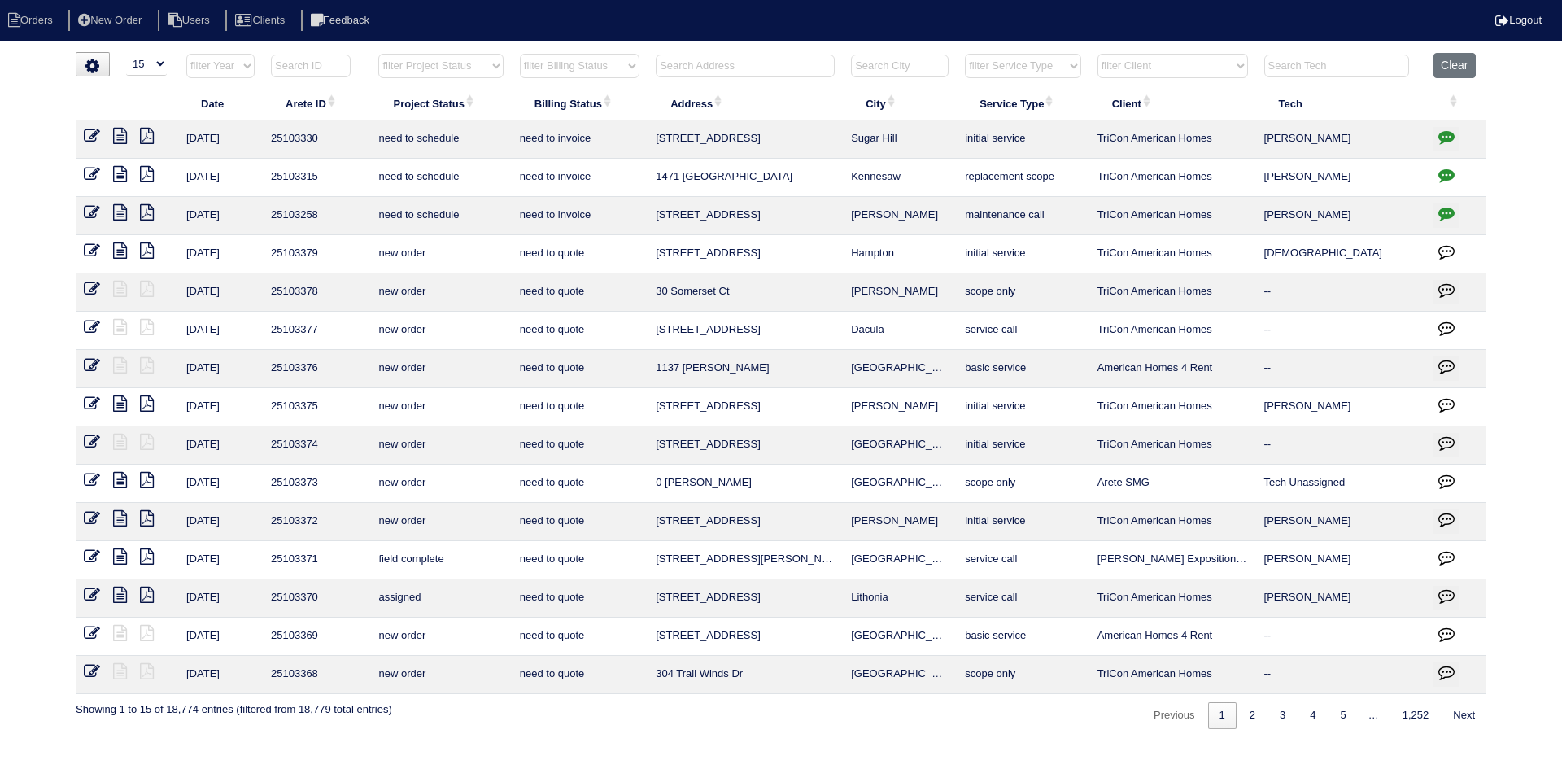
click at [780, 66] on input "text" at bounding box center [745, 66] width 179 height 23
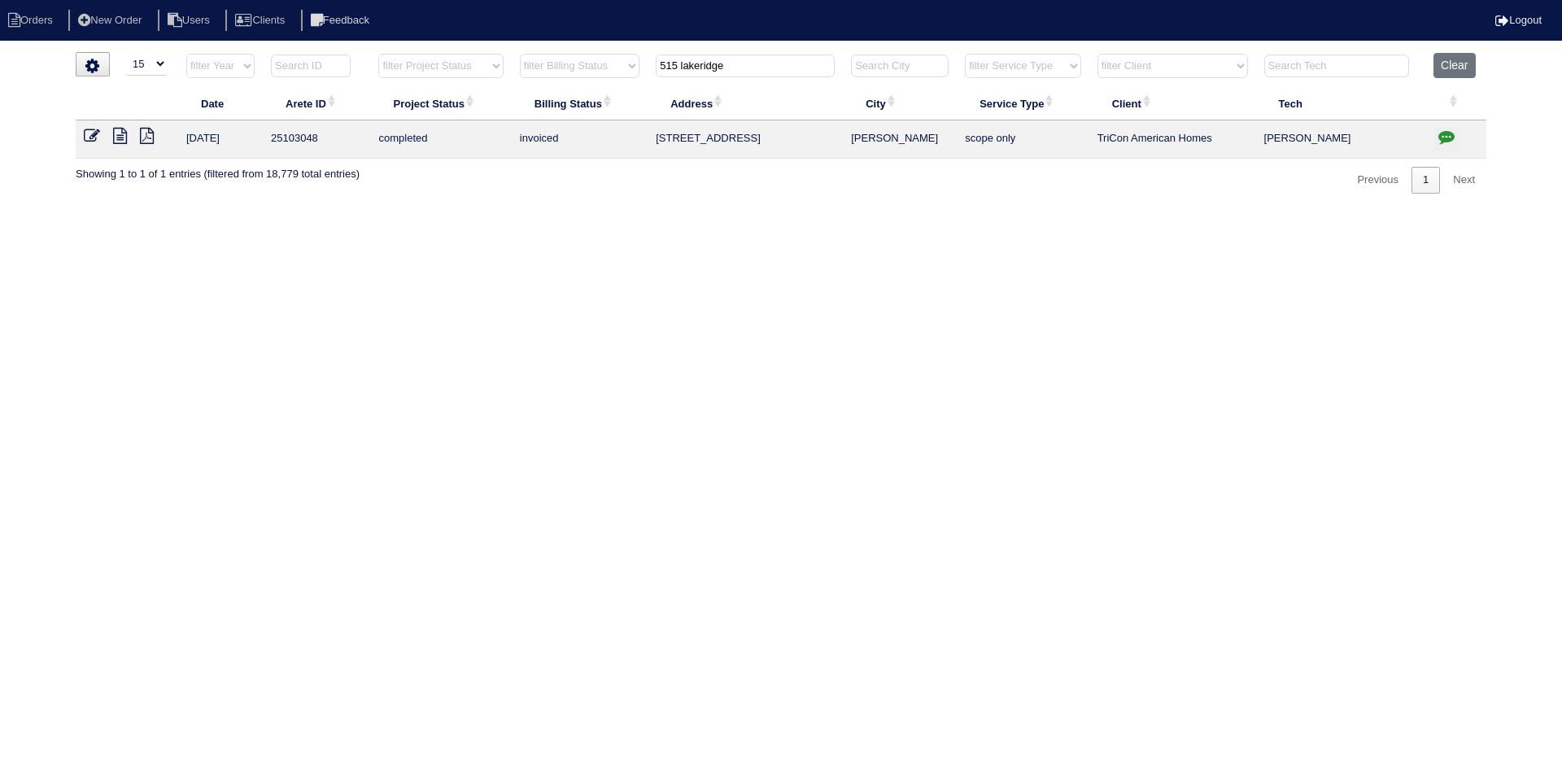
type input "515 lakeridge"
click at [117, 133] on icon at bounding box center [120, 136] width 14 height 16
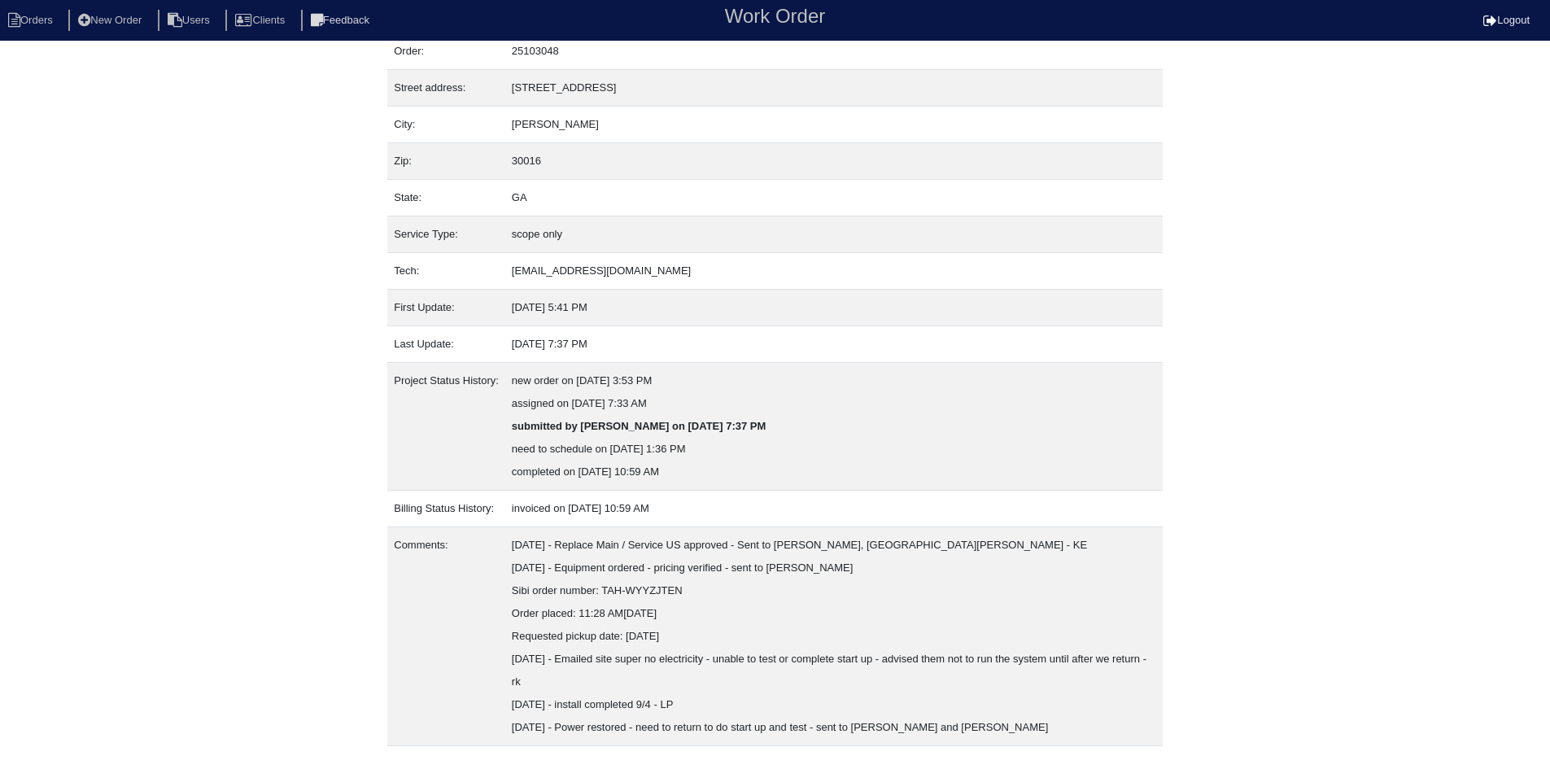
scroll to position [88, 0]
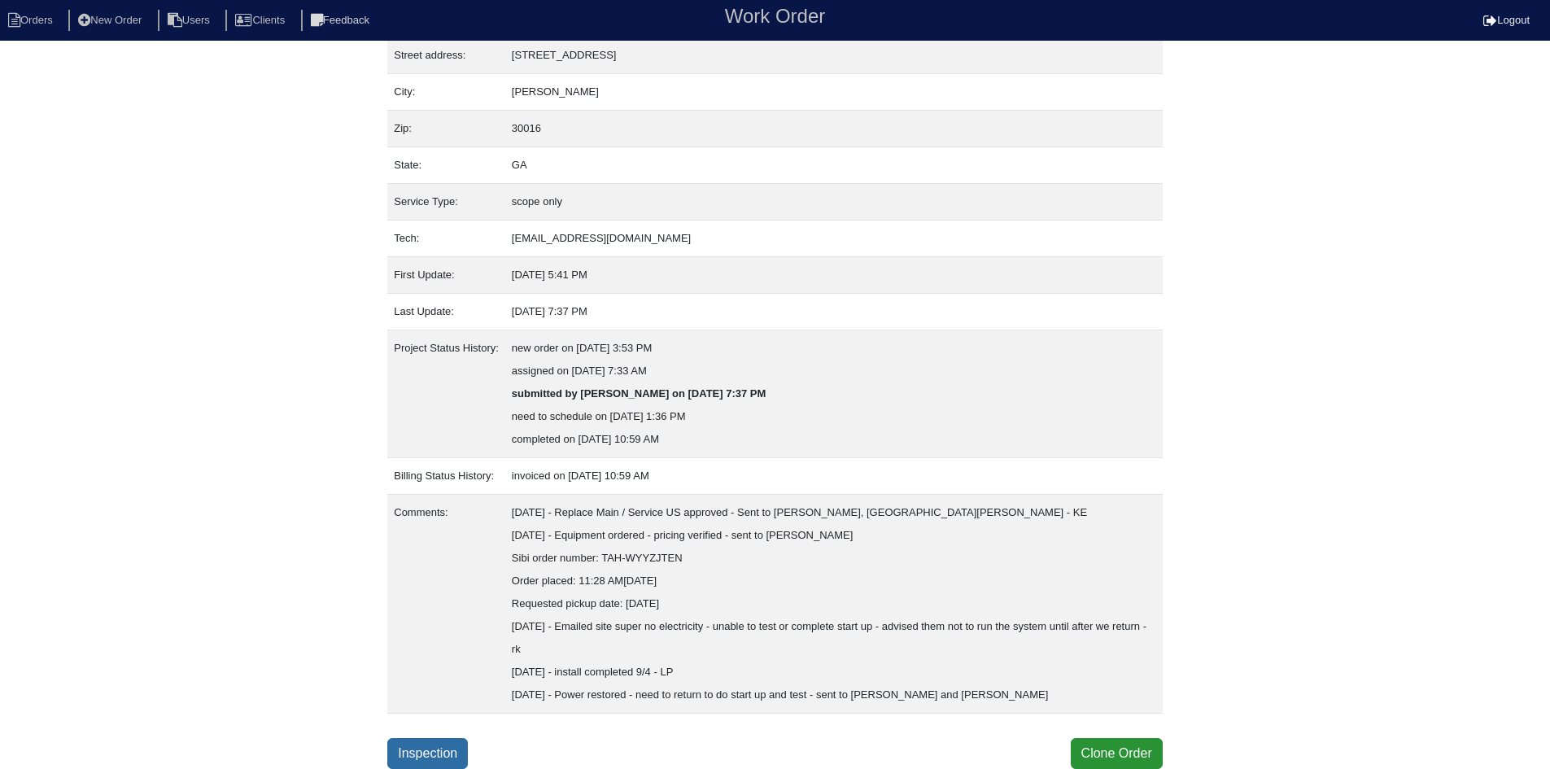
click at [408, 753] on link "Inspection" at bounding box center [427, 753] width 81 height 31
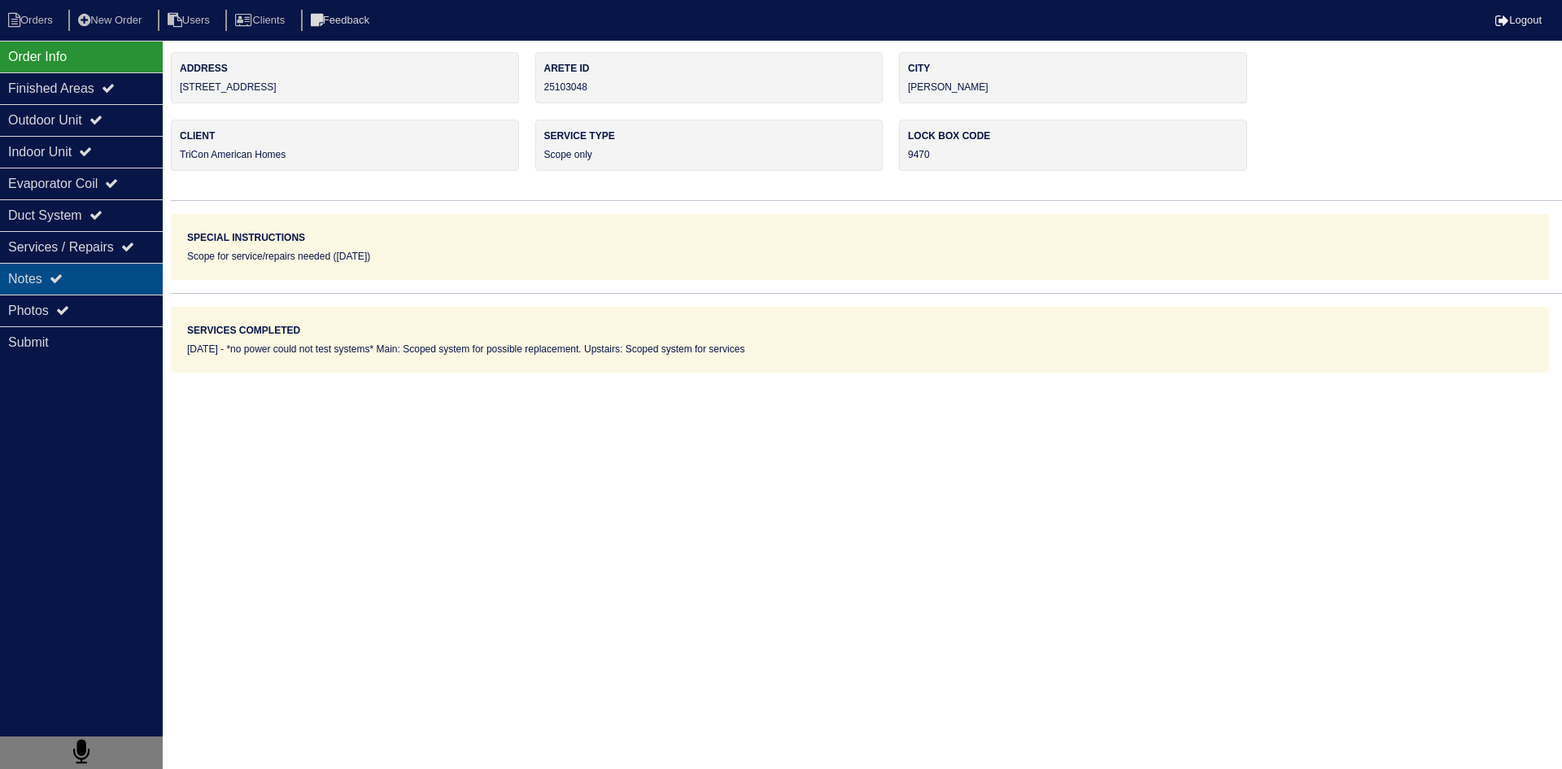
click at [98, 285] on div "Notes" at bounding box center [81, 279] width 163 height 32
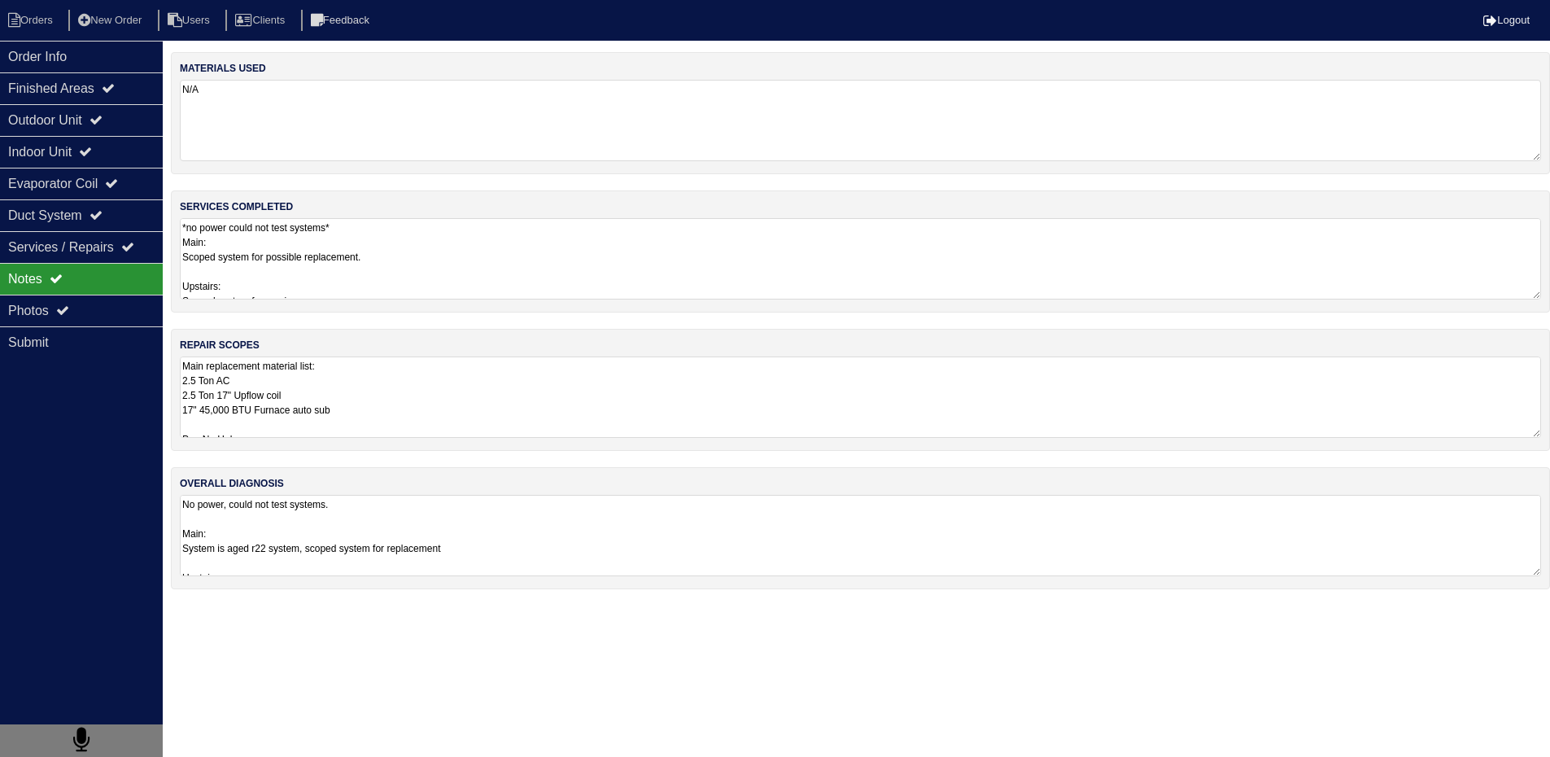
click at [322, 403] on textarea "Main replacement material list: 2.5 Ton AC 2.5 Ton 17" Upflow coil 17" 45,000 B…" at bounding box center [860, 396] width 1361 height 81
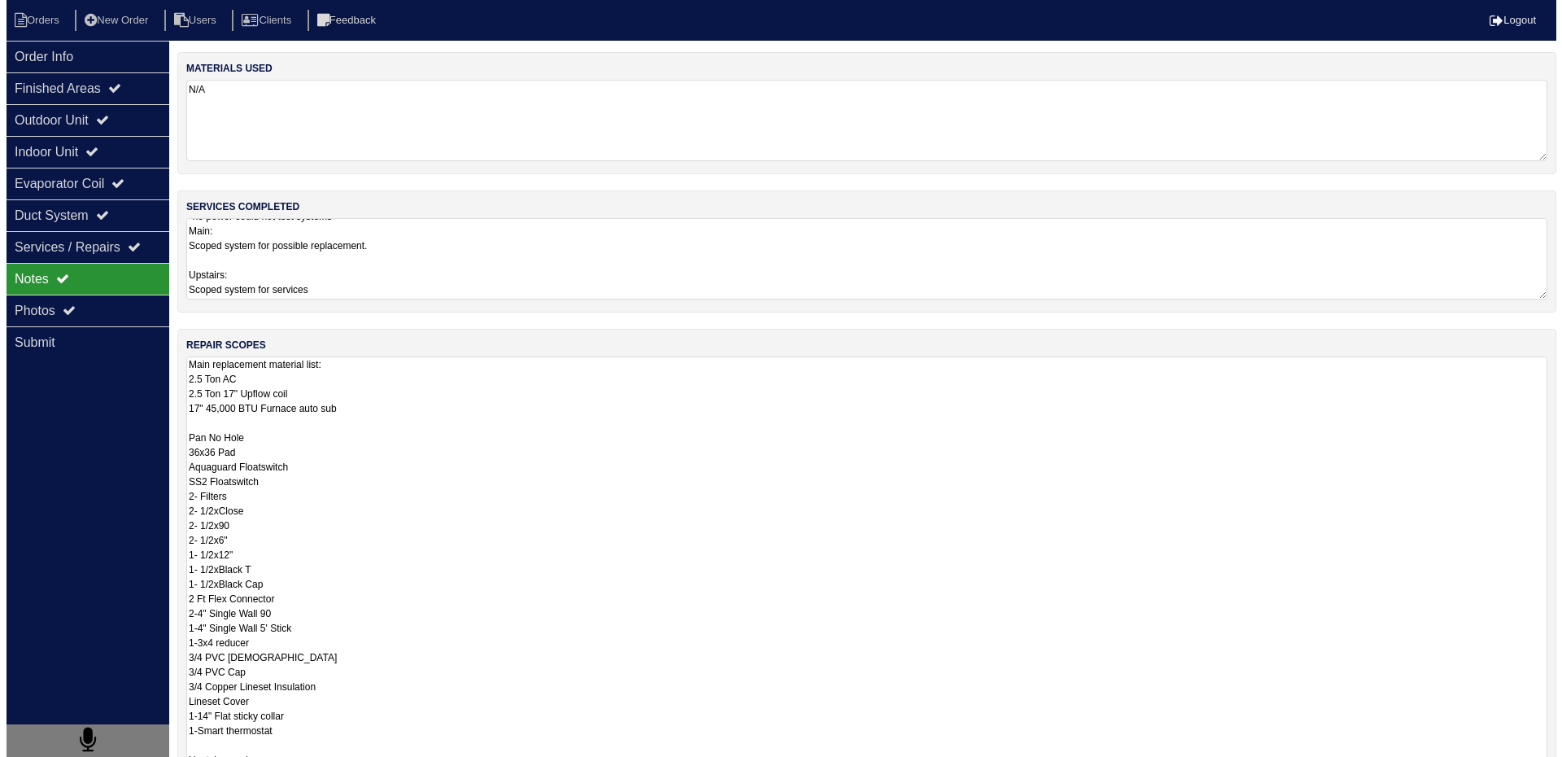
scroll to position [2, 0]
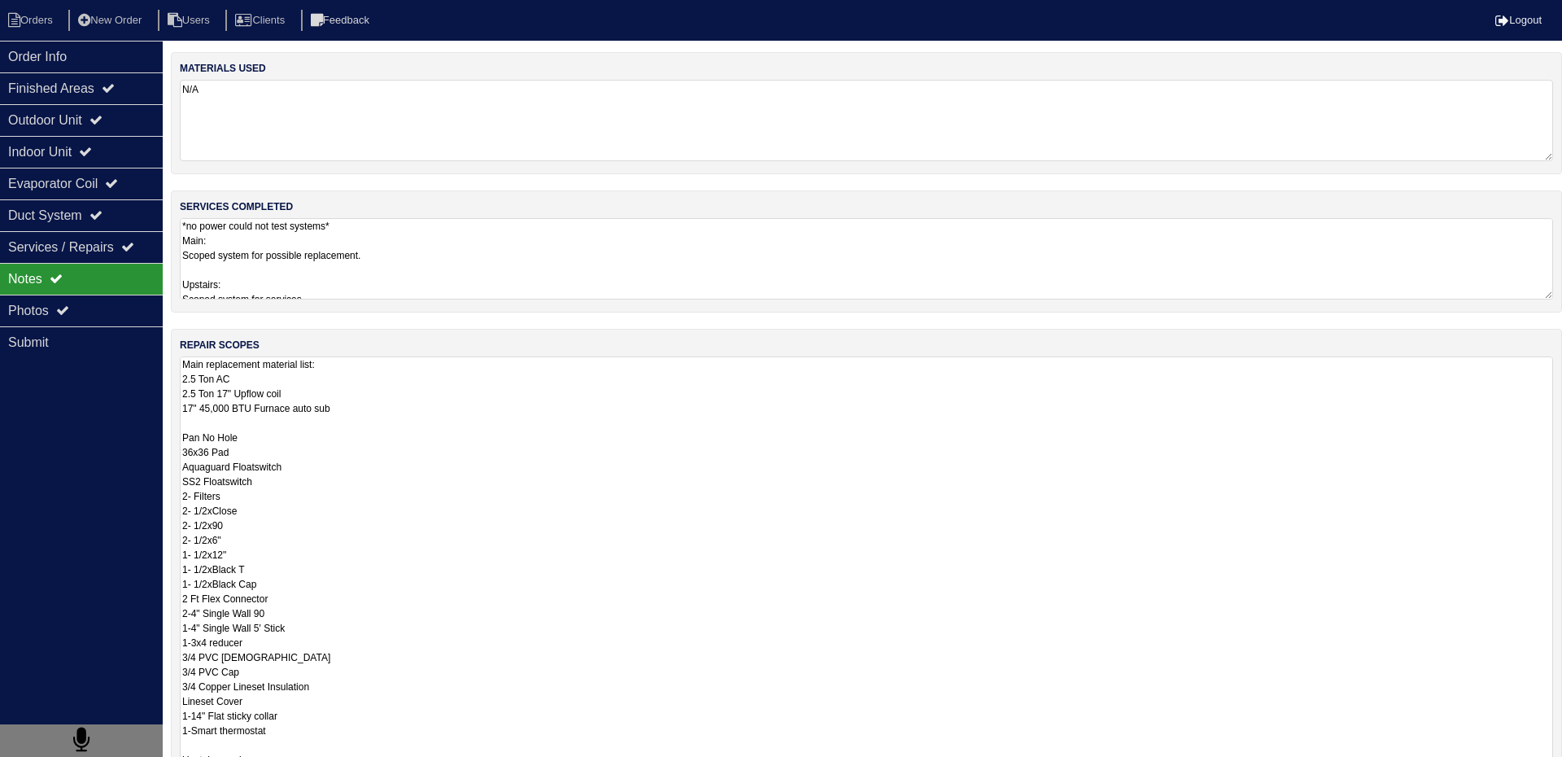
drag, startPoint x: 585, startPoint y: 264, endPoint x: 587, endPoint y: 274, distance: 10.7
click at [585, 264] on textarea "*no power could not test systems* Main: Scoped system for possible replacement.…" at bounding box center [866, 258] width 1373 height 81
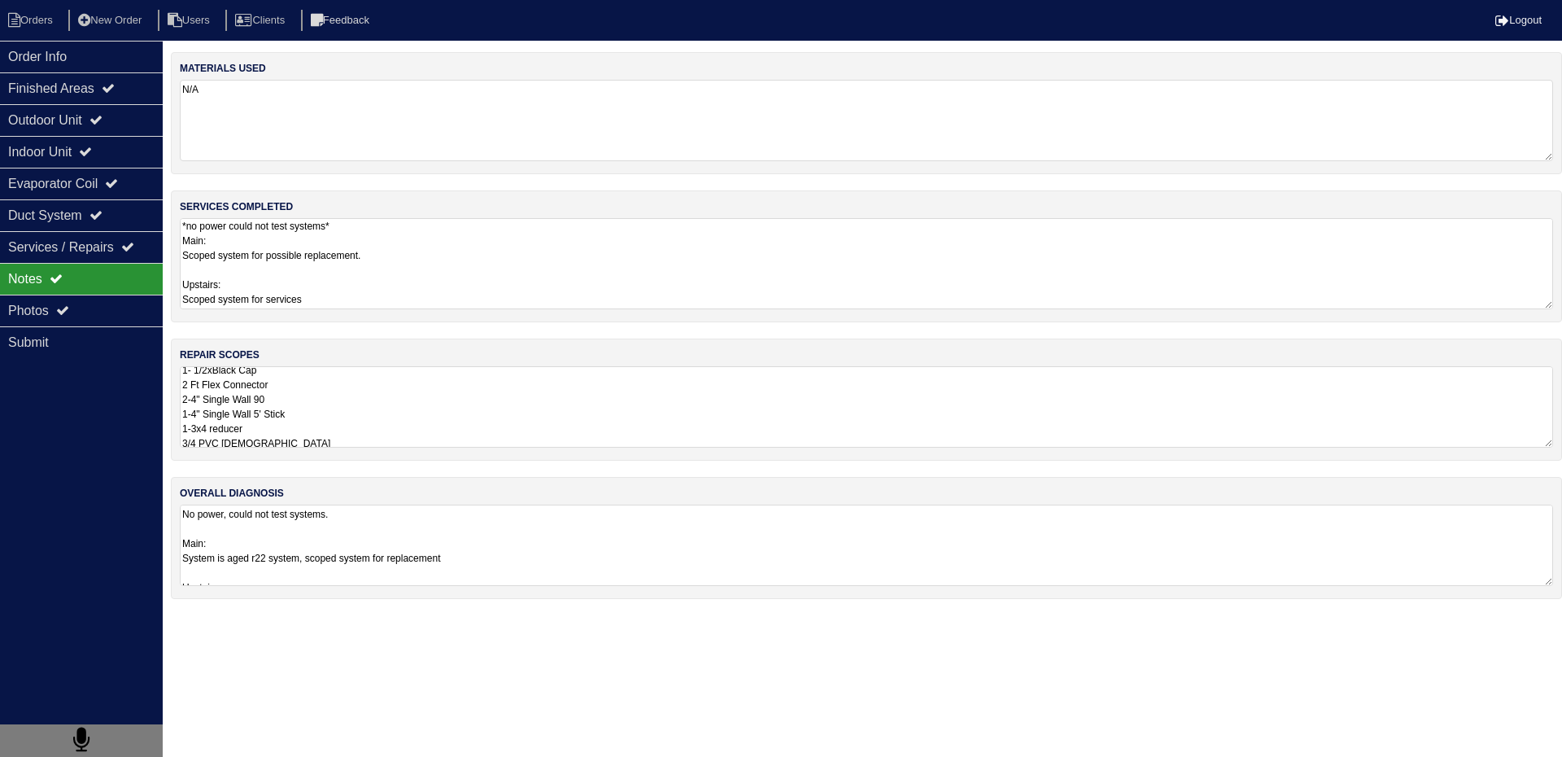
scroll to position [436, 0]
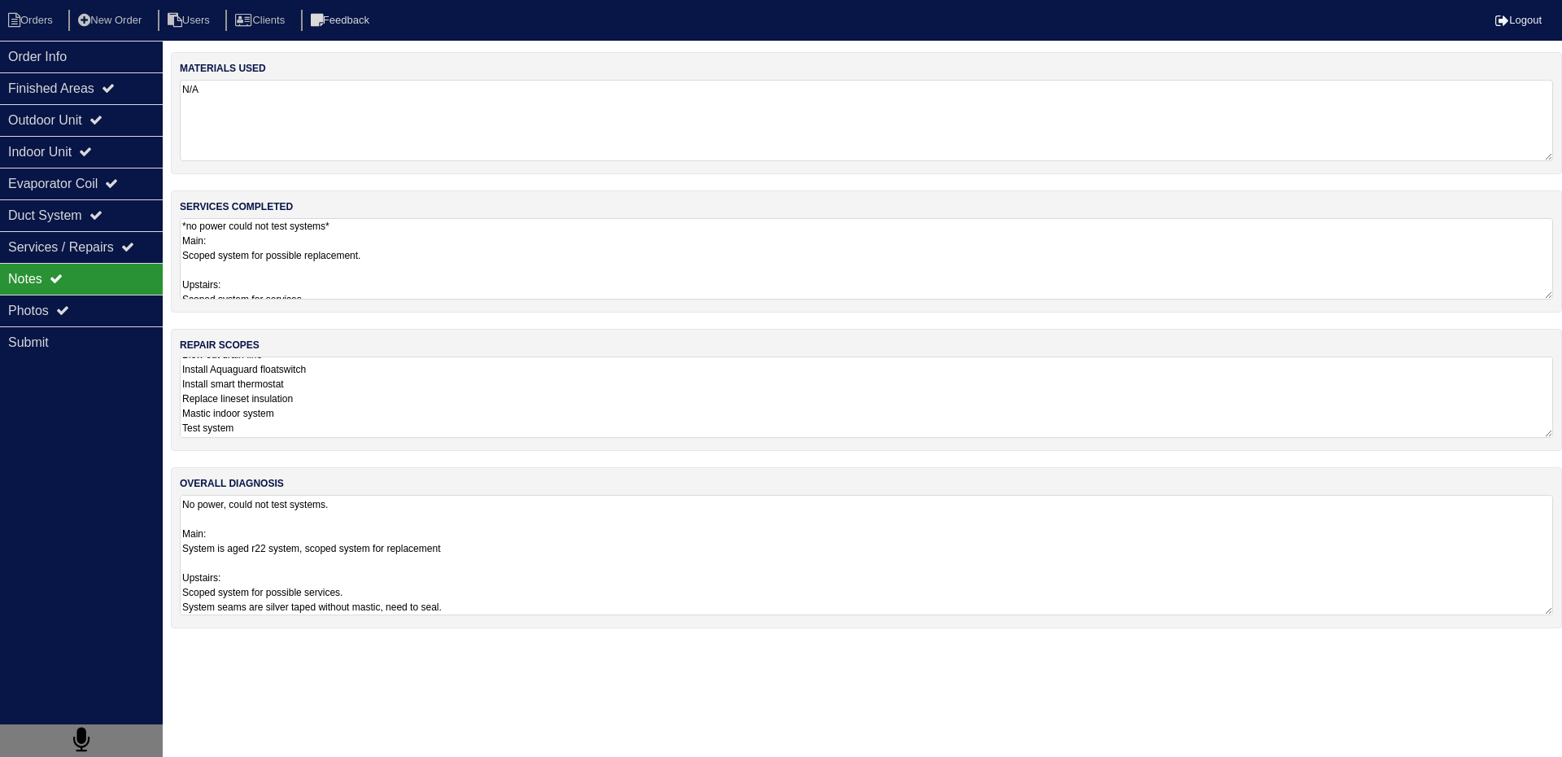
click at [466, 562] on textarea "No power, could not test systems. Main: System is aged r22 system, scoped syste…" at bounding box center [866, 555] width 1373 height 120
